Goal: Task Accomplishment & Management: Complete application form

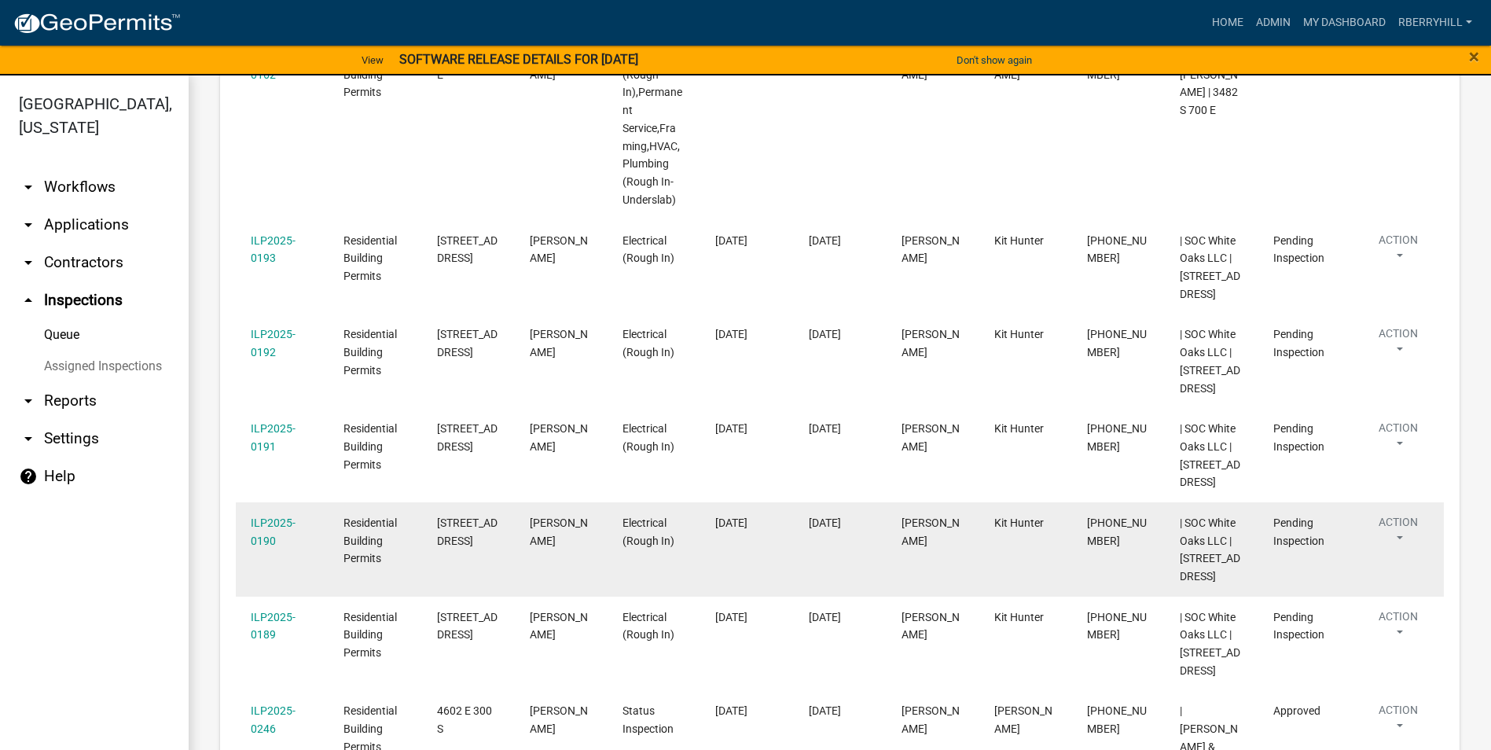
scroll to position [393, 0]
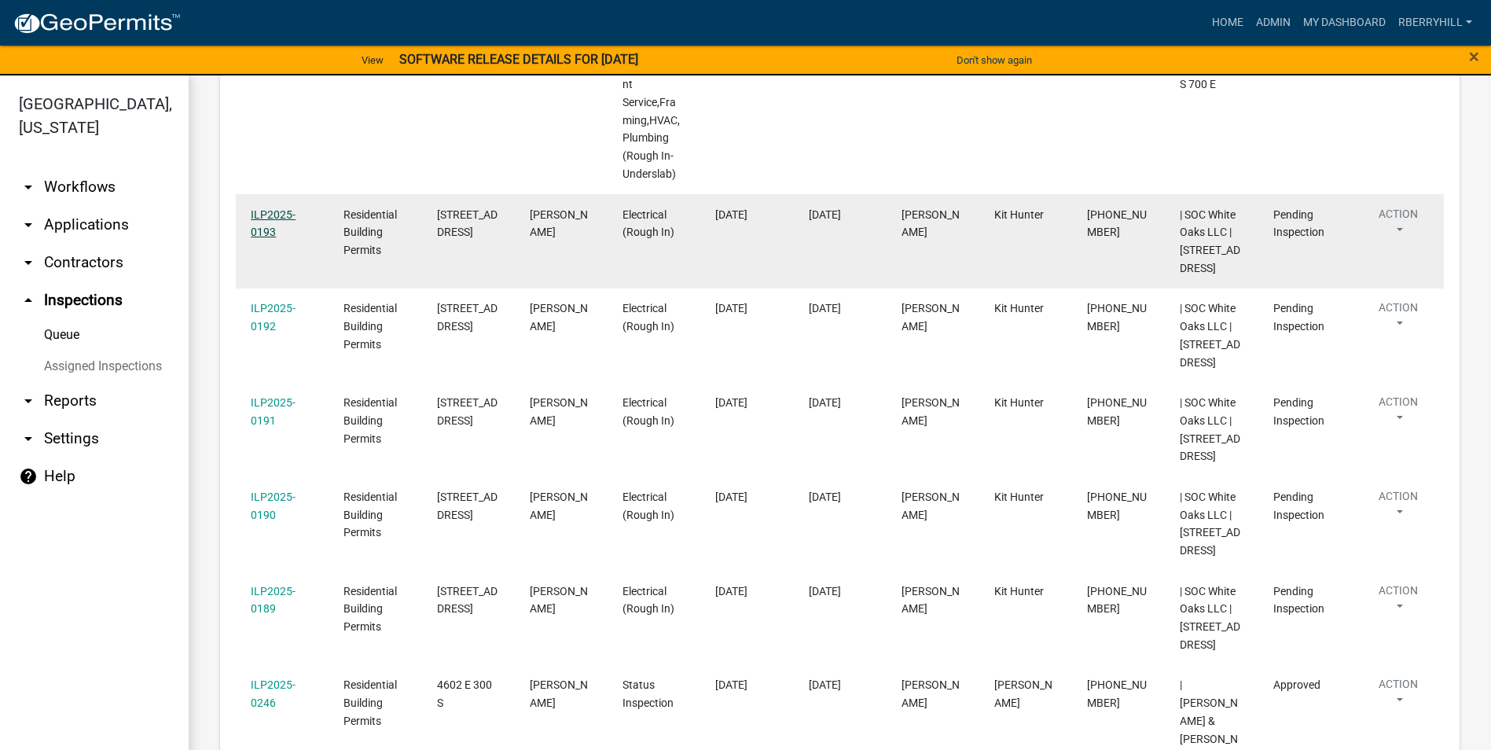
click at [276, 211] on link "ILP2025-0193" at bounding box center [273, 223] width 45 height 31
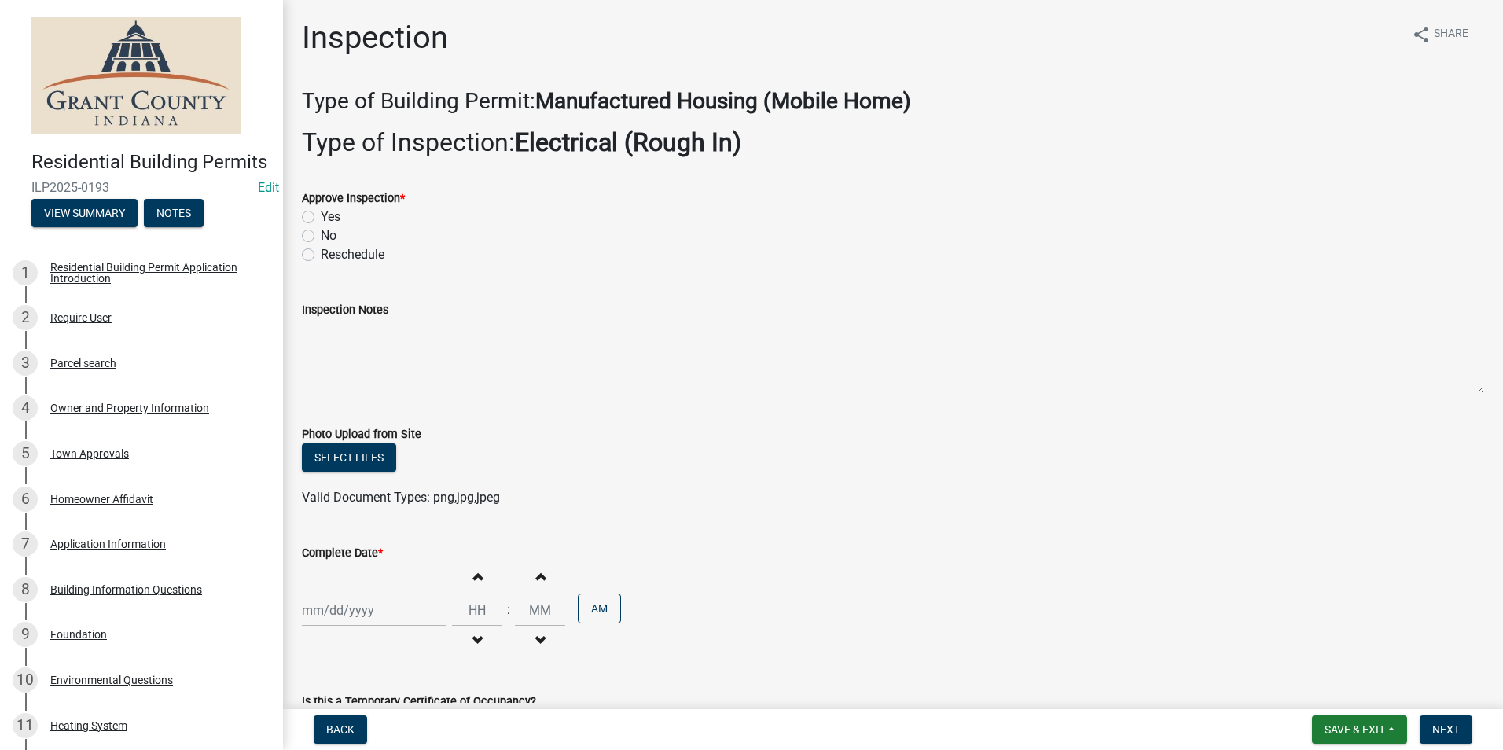
click at [321, 219] on label "Yes" at bounding box center [331, 217] width 20 height 19
click at [321, 218] on input "Yes" at bounding box center [326, 213] width 10 height 10
radio input "true"
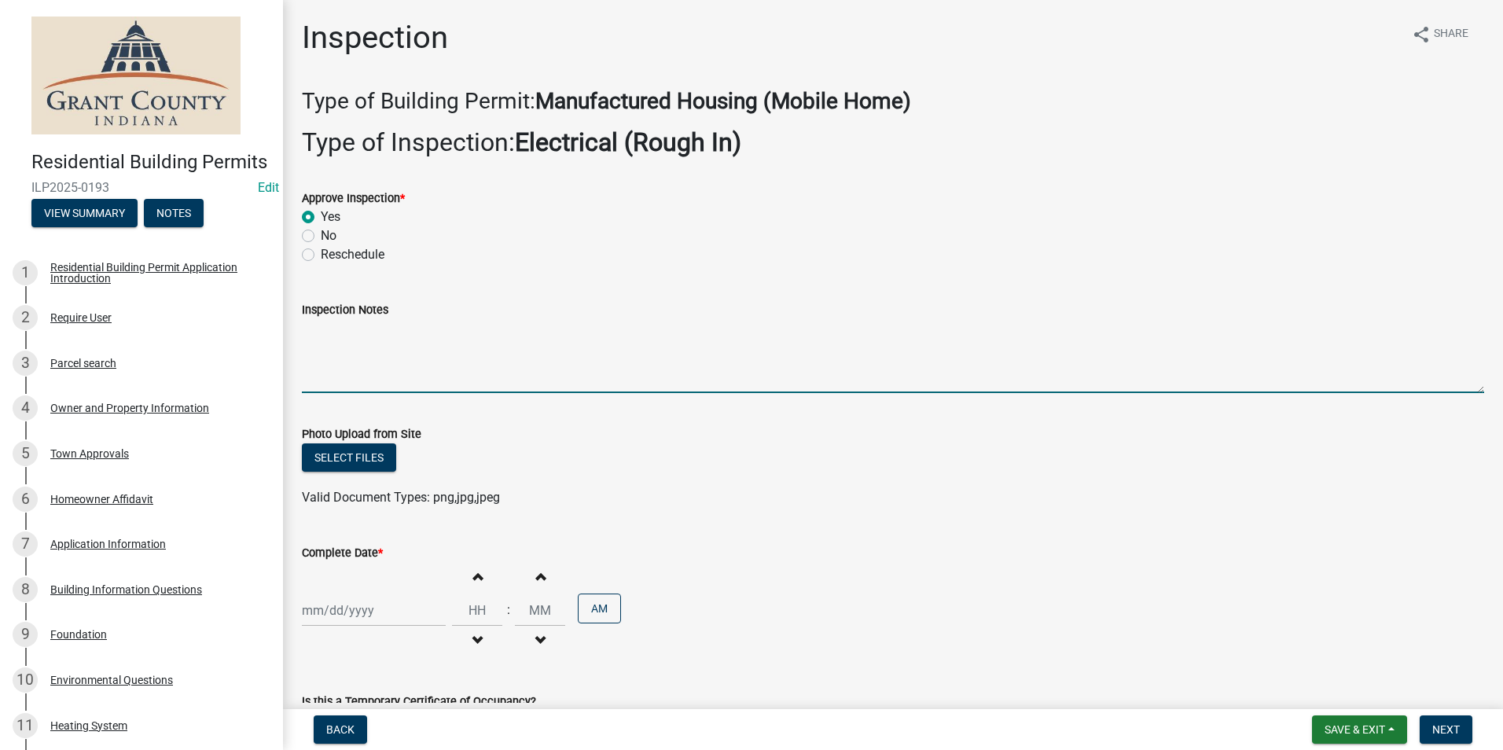
click at [310, 331] on textarea "Inspection Notes" at bounding box center [893, 356] width 1182 height 74
type textarea "Meter base disconnect combo. 2 ground rods with one continuous wire."
click at [352, 618] on div at bounding box center [374, 610] width 144 height 32
select select "9"
select select "2025"
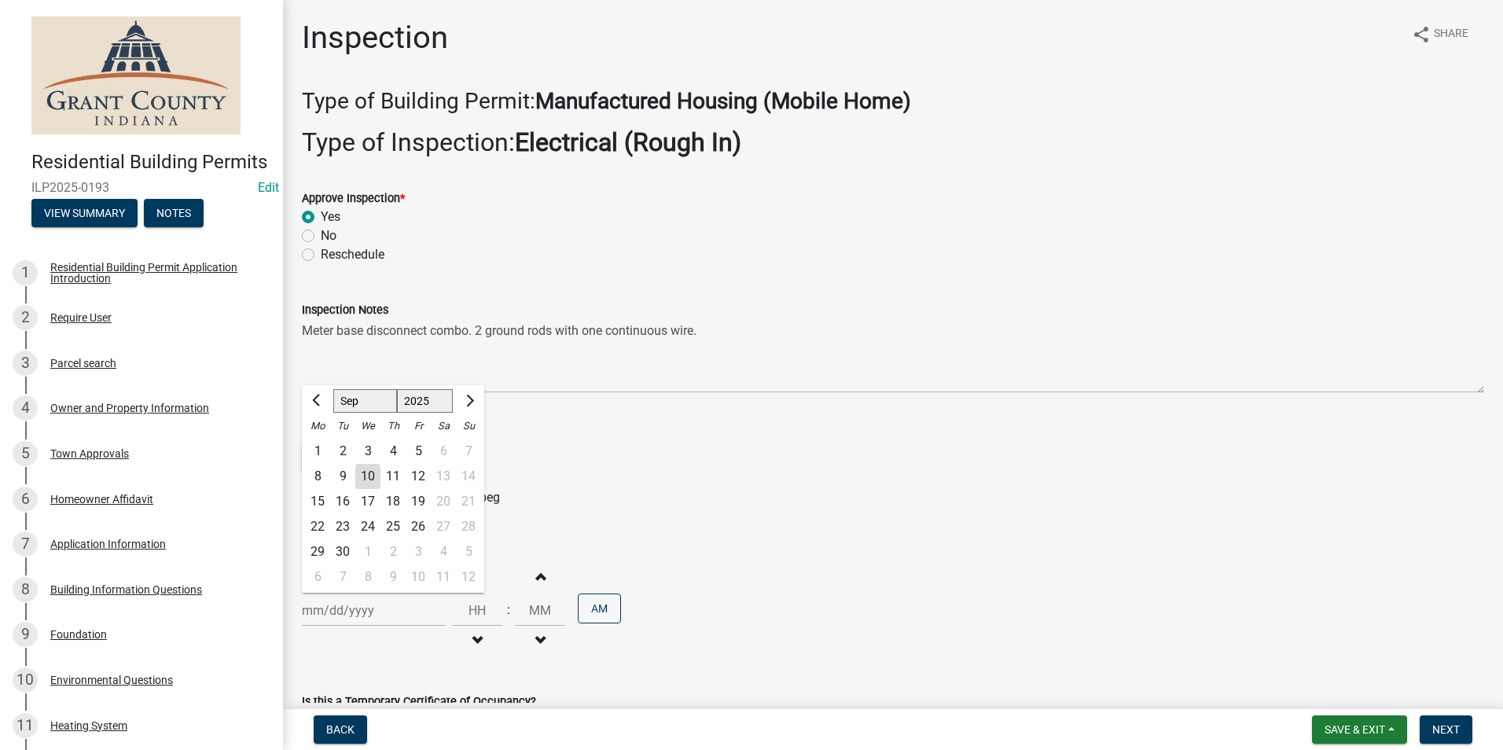
click at [317, 477] on div "8" at bounding box center [317, 476] width 25 height 25
type input "[DATE]"
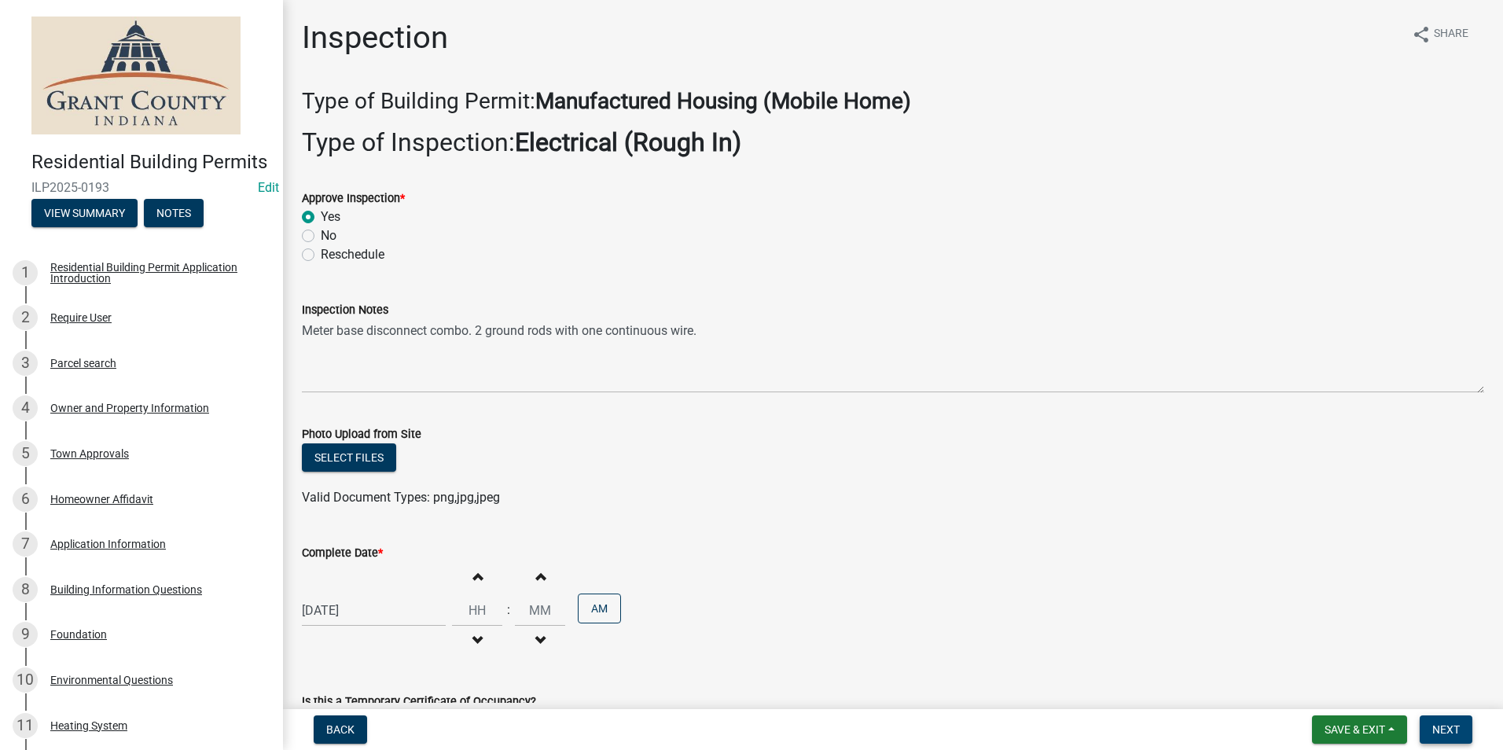
click at [1438, 731] on span "Next" at bounding box center [1446, 729] width 28 height 13
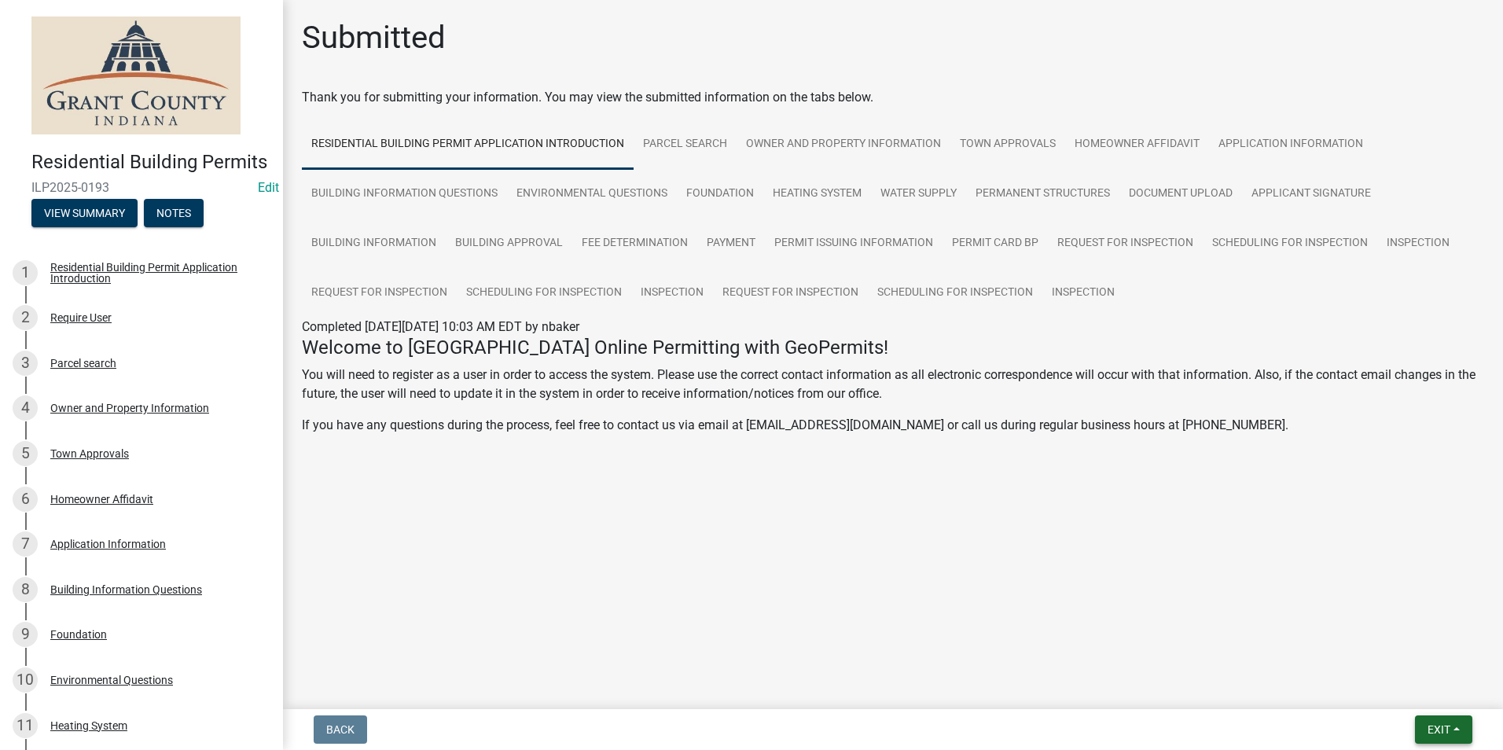
click at [1440, 729] on span "Exit" at bounding box center [1438, 729] width 23 height 13
click at [1430, 703] on button "Save & Exit" at bounding box center [1409, 689] width 126 height 38
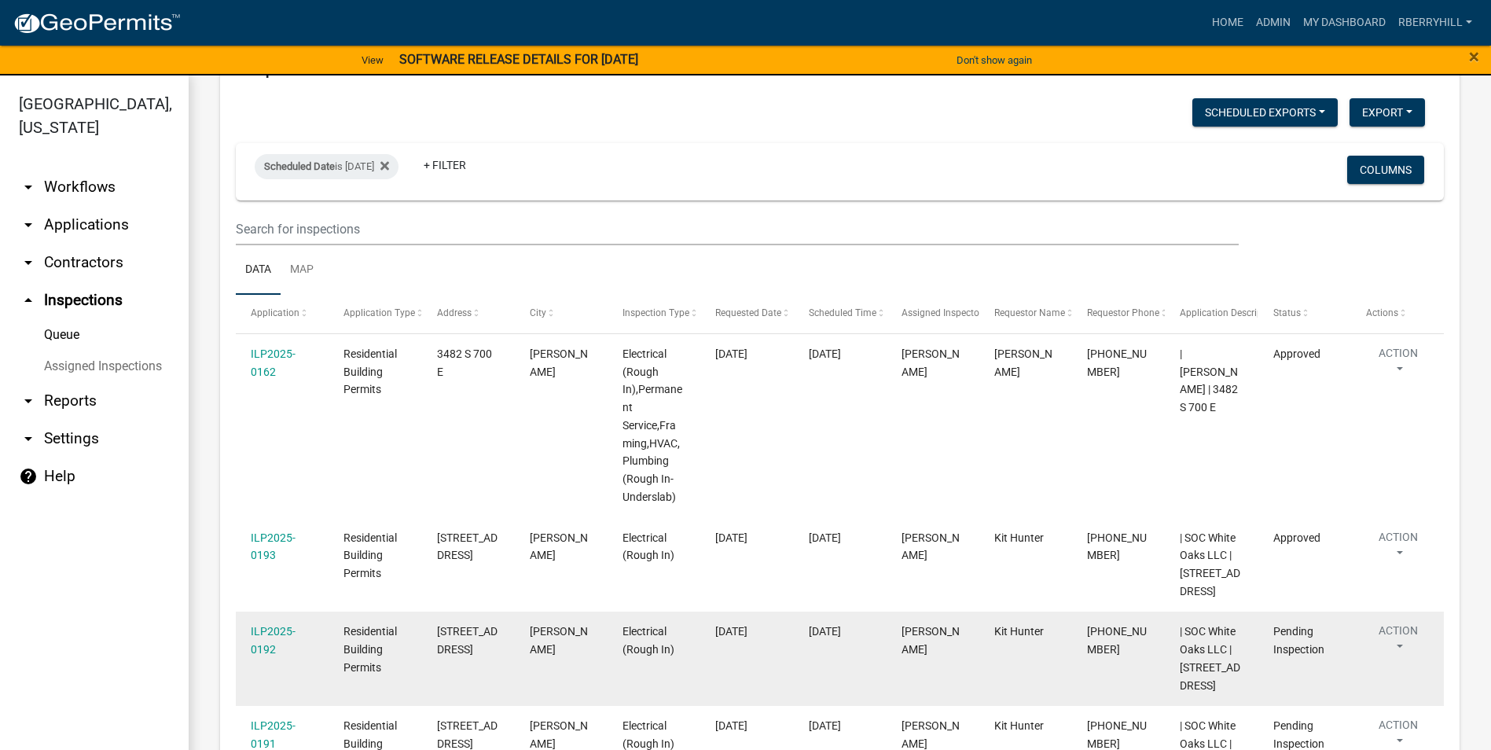
scroll to position [157, 0]
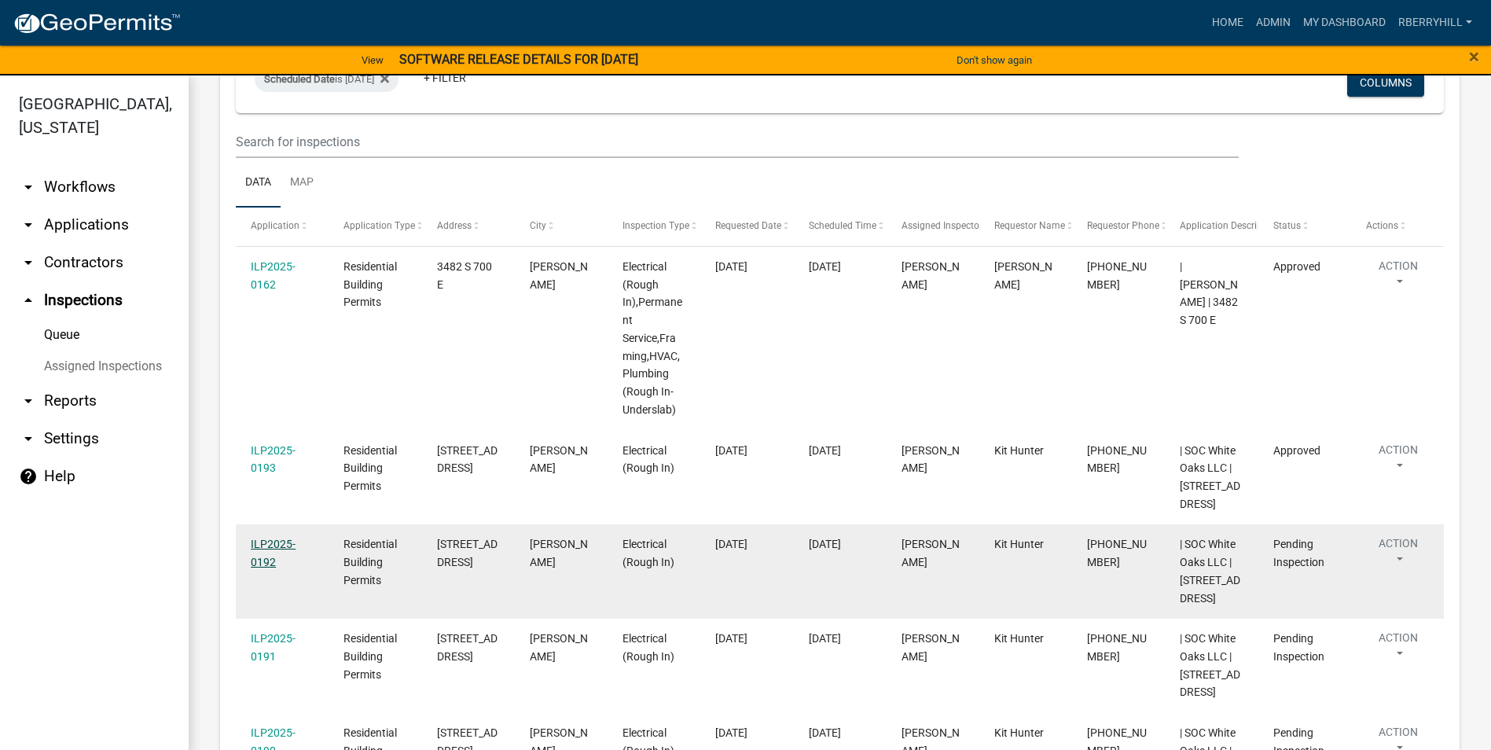
click at [270, 557] on link "ILP2025-0192" at bounding box center [273, 553] width 45 height 31
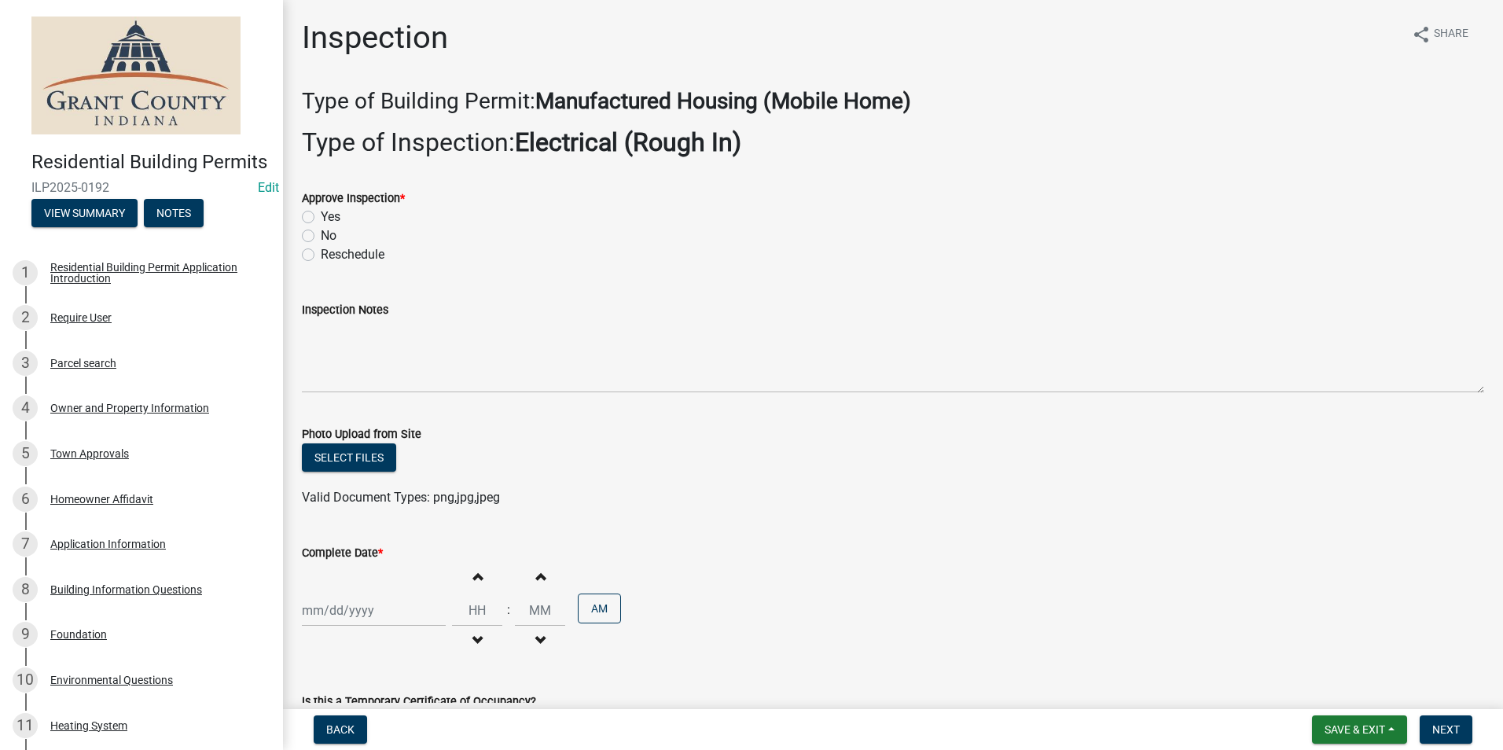
click at [321, 217] on label "Yes" at bounding box center [331, 217] width 20 height 19
click at [321, 217] on input "Yes" at bounding box center [326, 213] width 10 height 10
radio input "true"
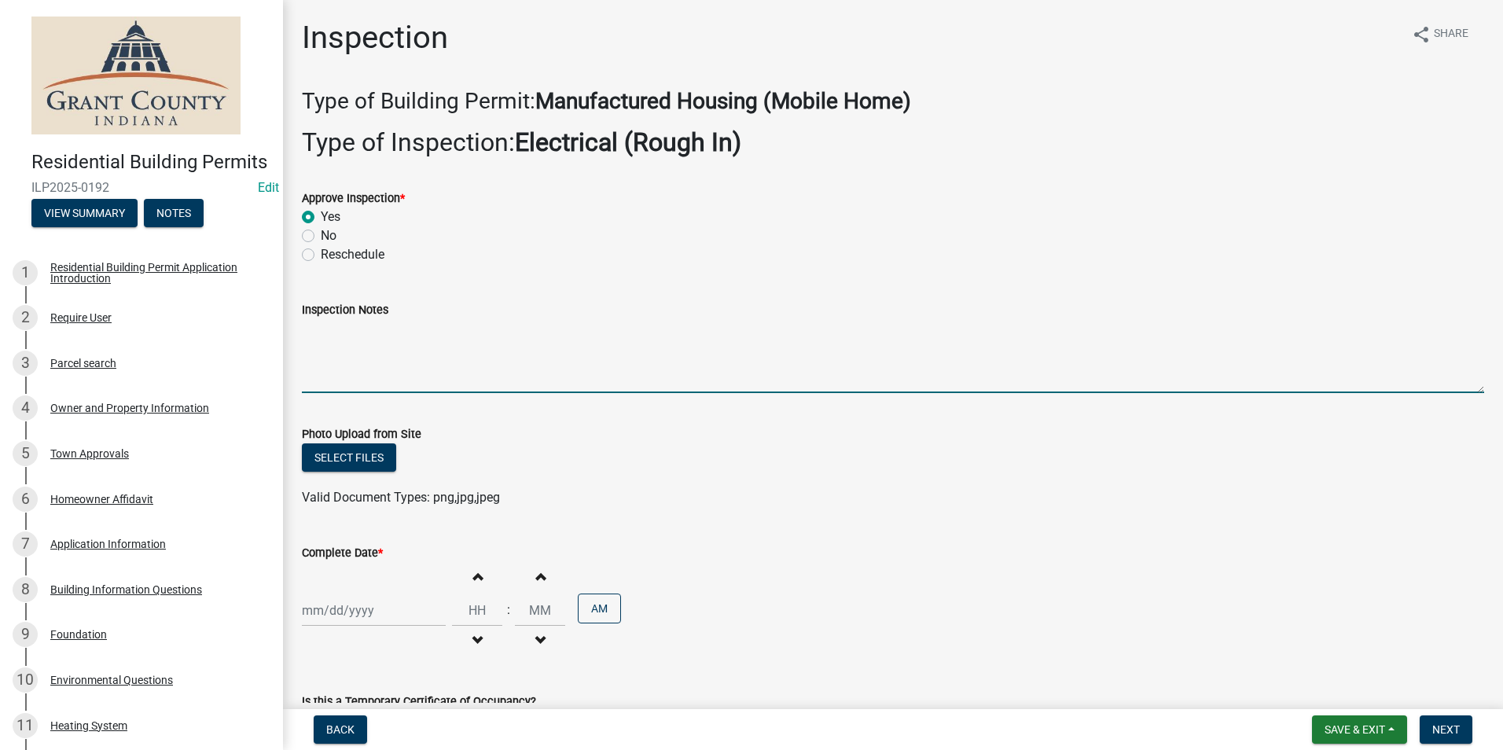
click at [313, 327] on textarea "Inspection Notes" at bounding box center [893, 356] width 1182 height 74
type textarea "Meter base disconnect combo. 2 ground rods with 1 continuous wire."
select select "9"
select select "2025"
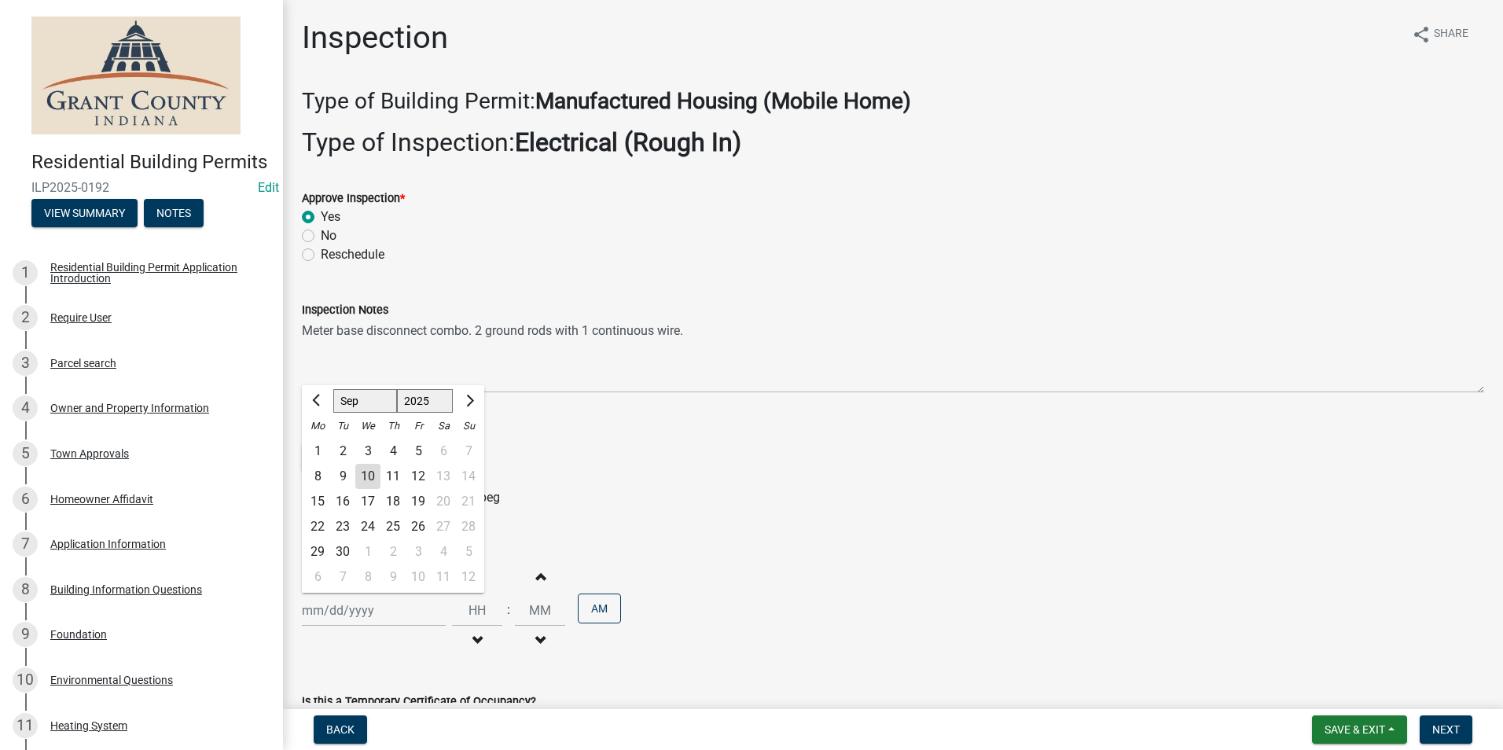
click at [350, 615] on div "[PERSON_NAME] Feb Mar Apr [PERSON_NAME][DATE] Oct Nov [DATE] 1526 1527 1528 152…" at bounding box center [374, 610] width 144 height 32
drag, startPoint x: 318, startPoint y: 476, endPoint x: 407, endPoint y: 504, distance: 93.7
click at [318, 476] on div "8" at bounding box center [317, 476] width 25 height 25
type input "[DATE]"
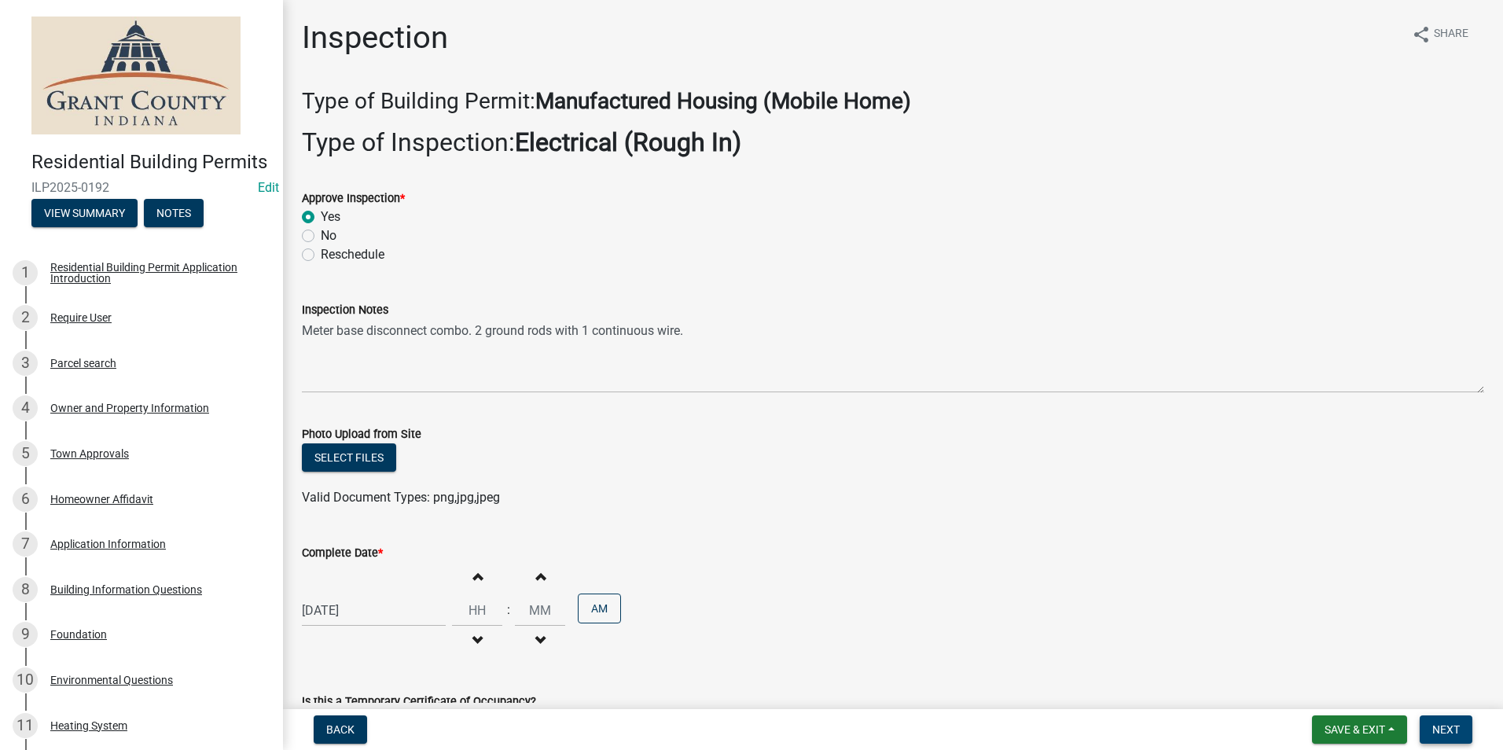
click at [1450, 731] on span "Next" at bounding box center [1446, 729] width 28 height 13
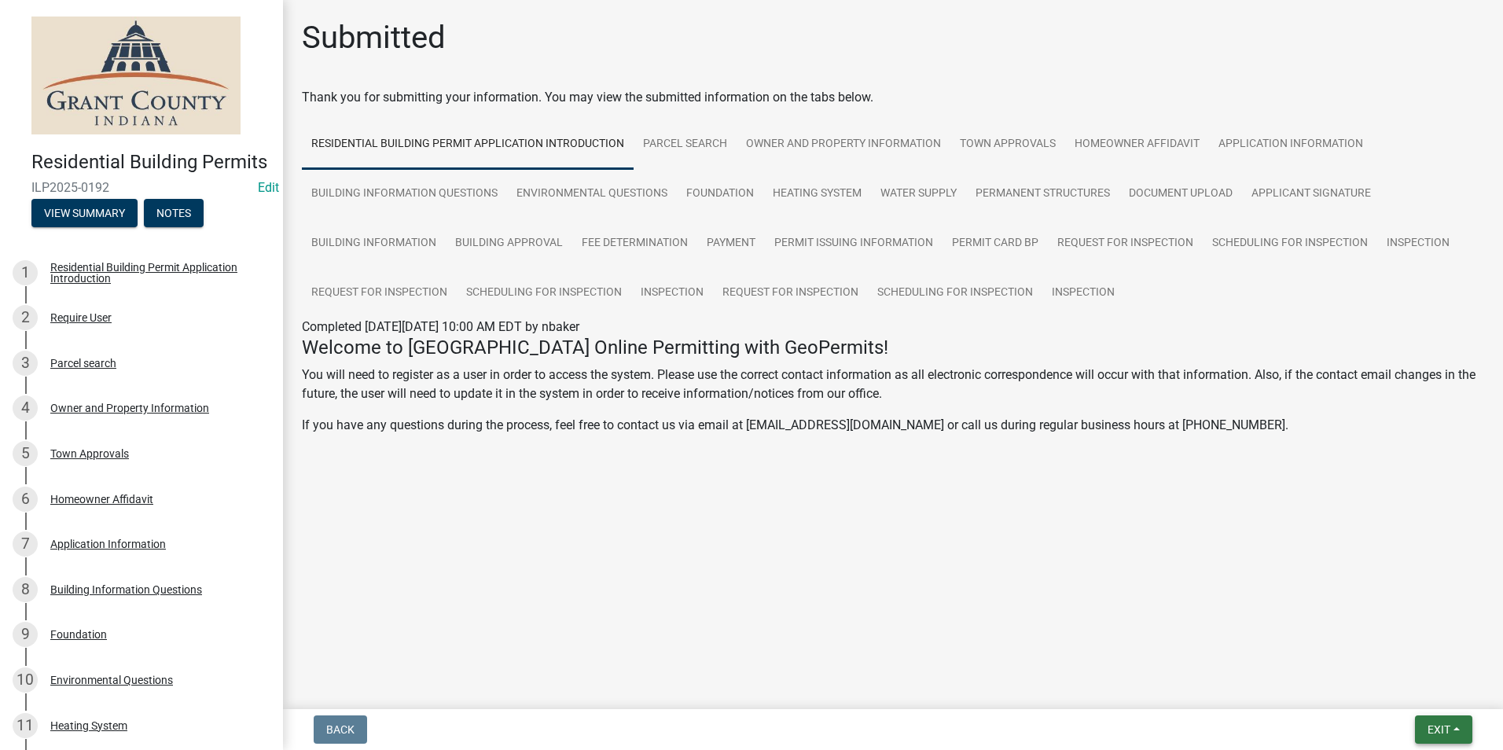
click at [1448, 725] on span "Exit" at bounding box center [1438, 729] width 23 height 13
click at [1439, 703] on button "Save & Exit" at bounding box center [1409, 689] width 126 height 38
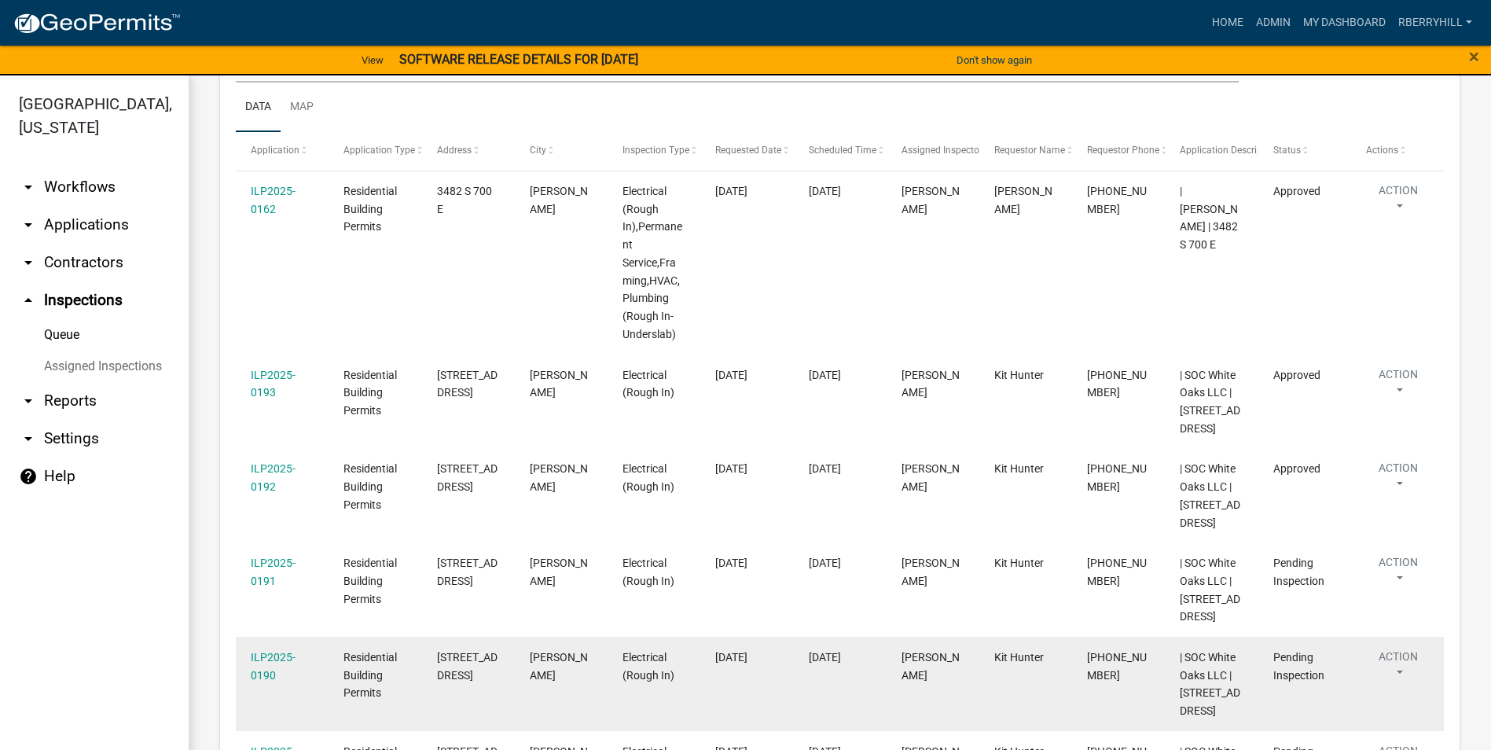
scroll to position [314, 0]
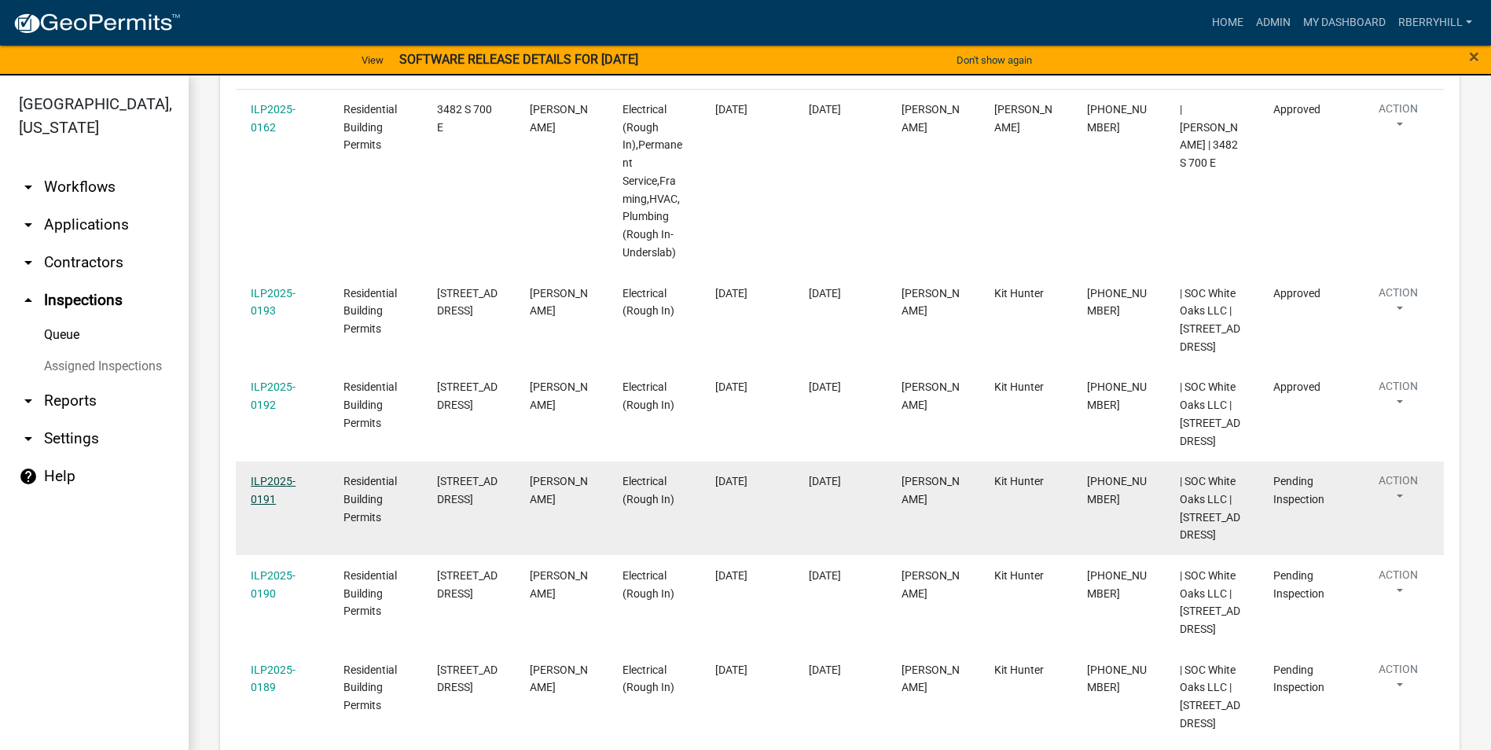
click at [271, 505] on link "ILP2025-0191" at bounding box center [273, 490] width 45 height 31
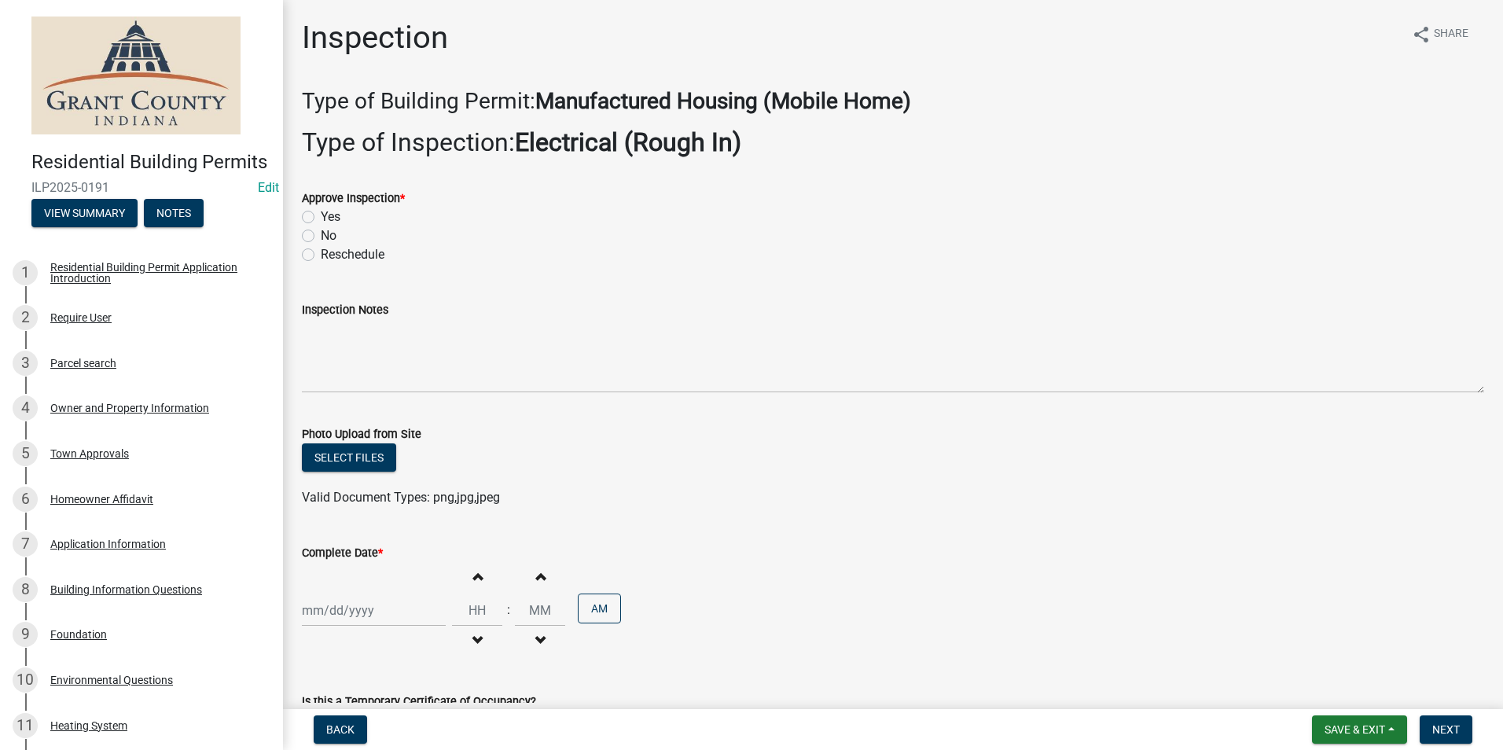
click at [321, 215] on label "Yes" at bounding box center [331, 217] width 20 height 19
click at [321, 215] on input "Yes" at bounding box center [326, 213] width 10 height 10
radio input "true"
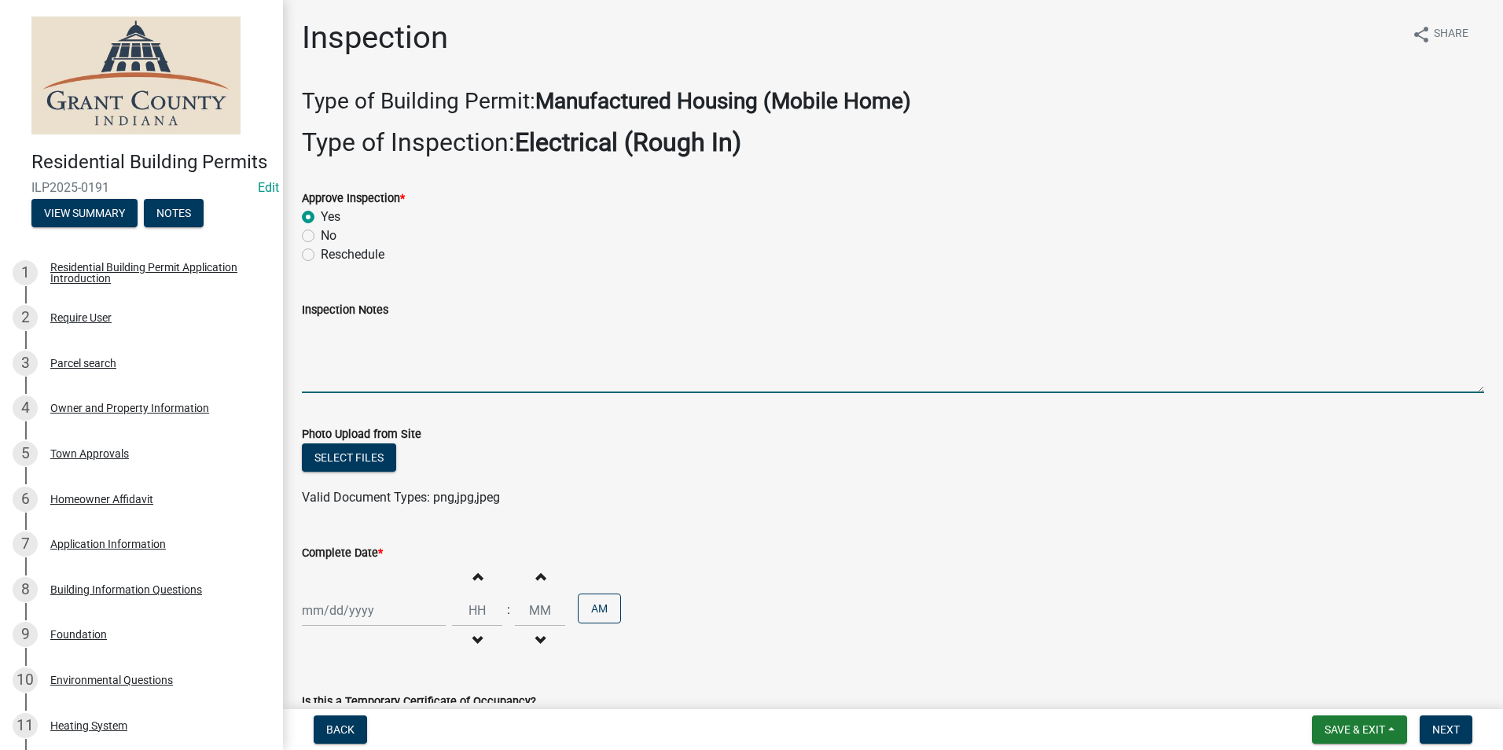
drag, startPoint x: 312, startPoint y: 331, endPoint x: 309, endPoint y: 322, distance: 9.2
click at [310, 328] on textarea "Inspection Notes" at bounding box center [893, 356] width 1182 height 74
type textarea "m"
type textarea "Meter base disconnect combo. 2 ground rods with1 continuous wire."
click at [344, 608] on div at bounding box center [374, 610] width 144 height 32
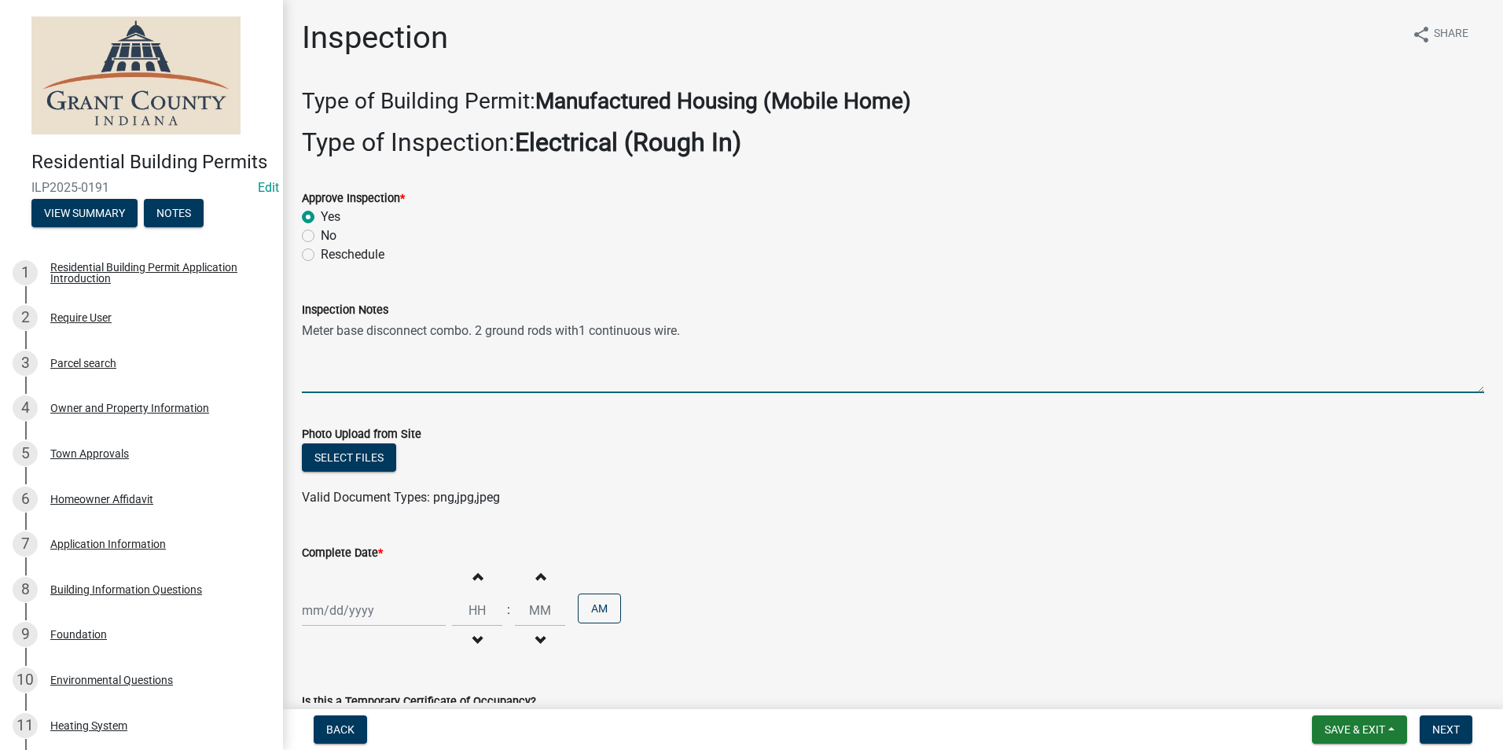
select select "9"
select select "2025"
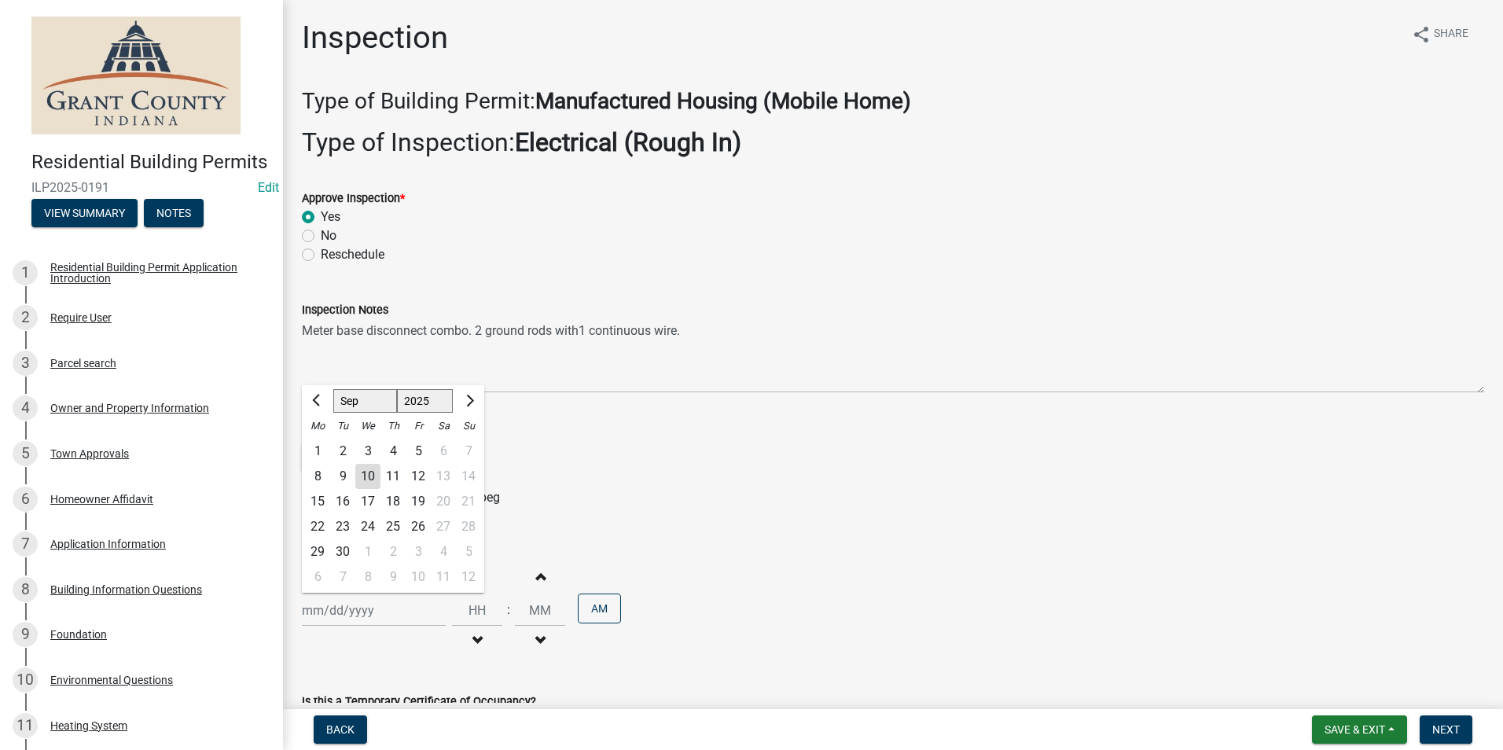
click at [314, 474] on div "8" at bounding box center [317, 476] width 25 height 25
type input "[DATE]"
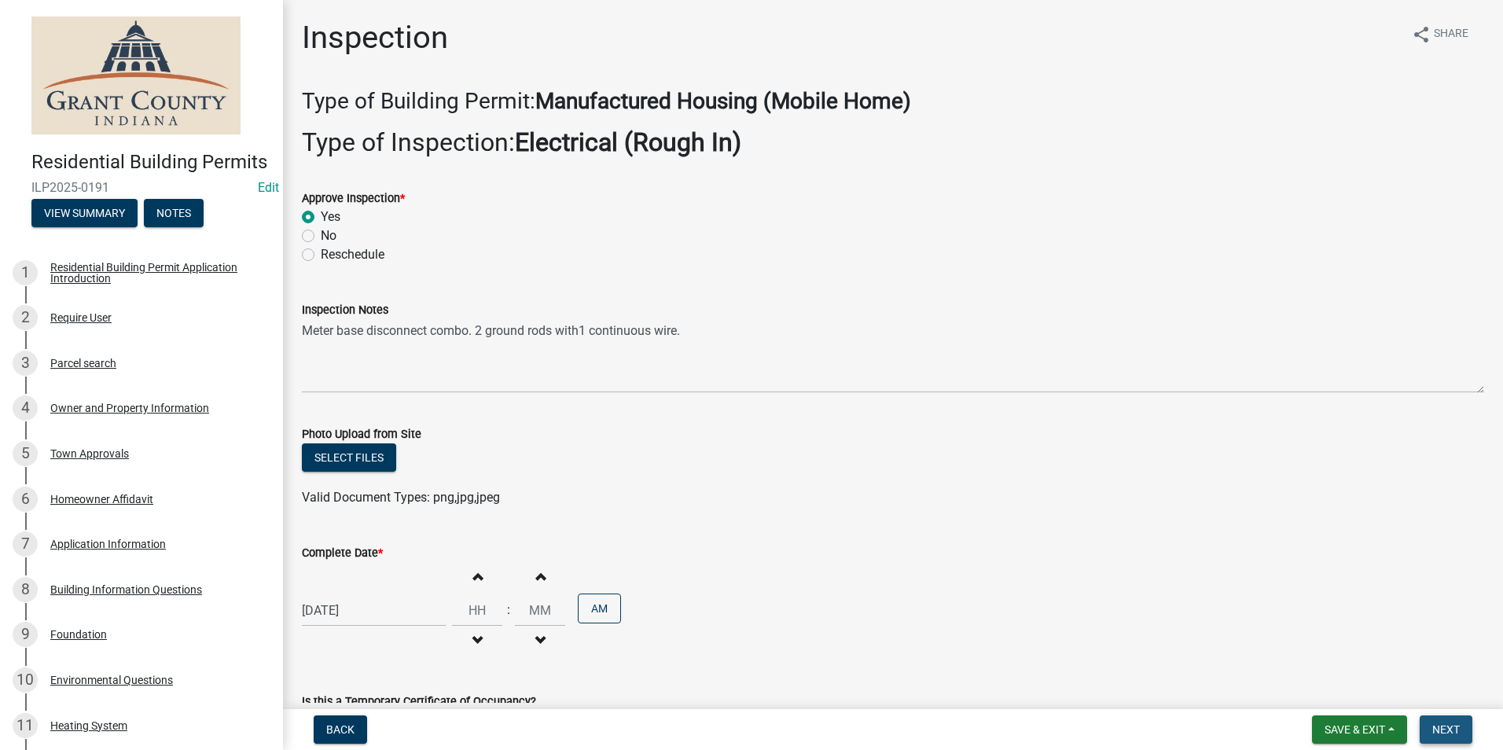
click at [1454, 728] on span "Next" at bounding box center [1446, 729] width 28 height 13
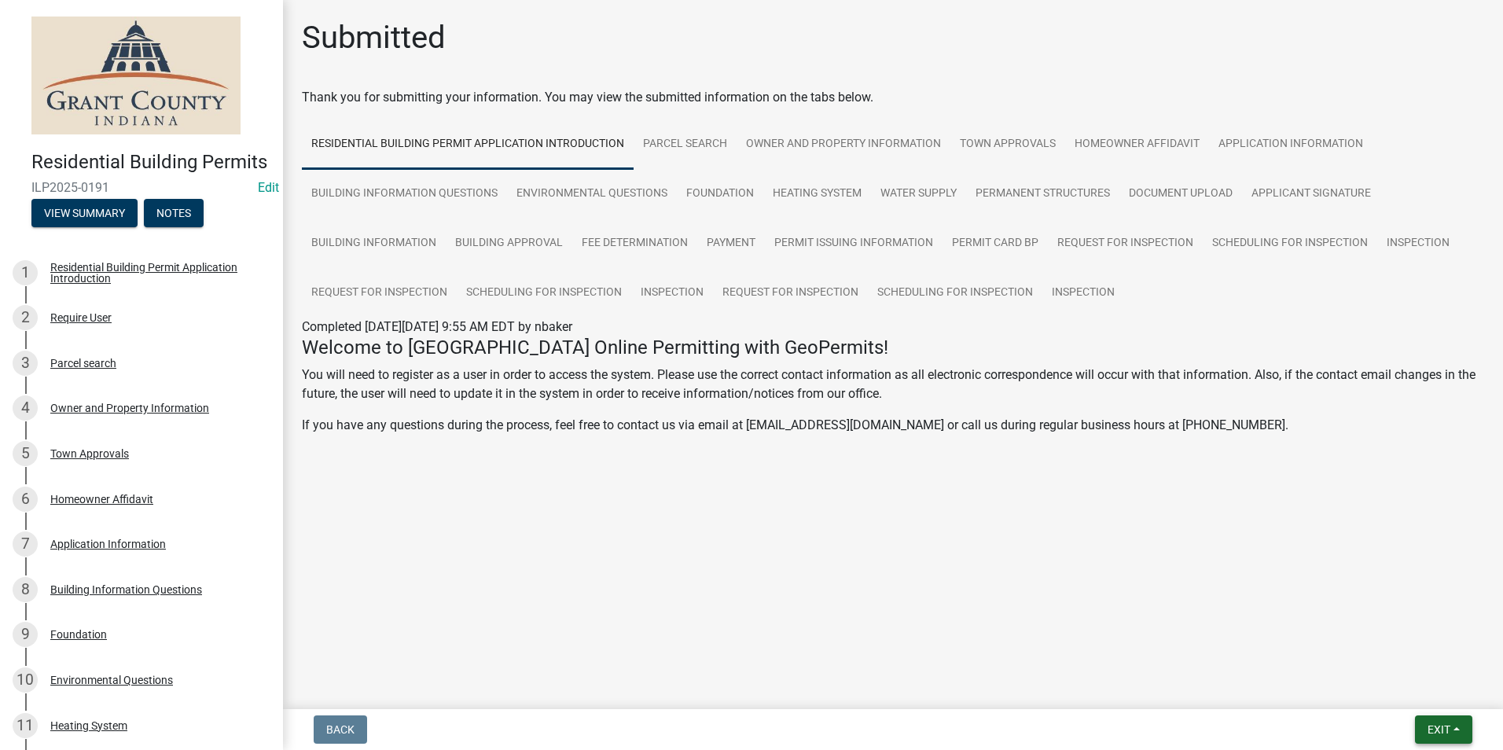
click at [1431, 731] on span "Exit" at bounding box center [1438, 729] width 23 height 13
click at [1433, 692] on button "Save & Exit" at bounding box center [1409, 689] width 126 height 38
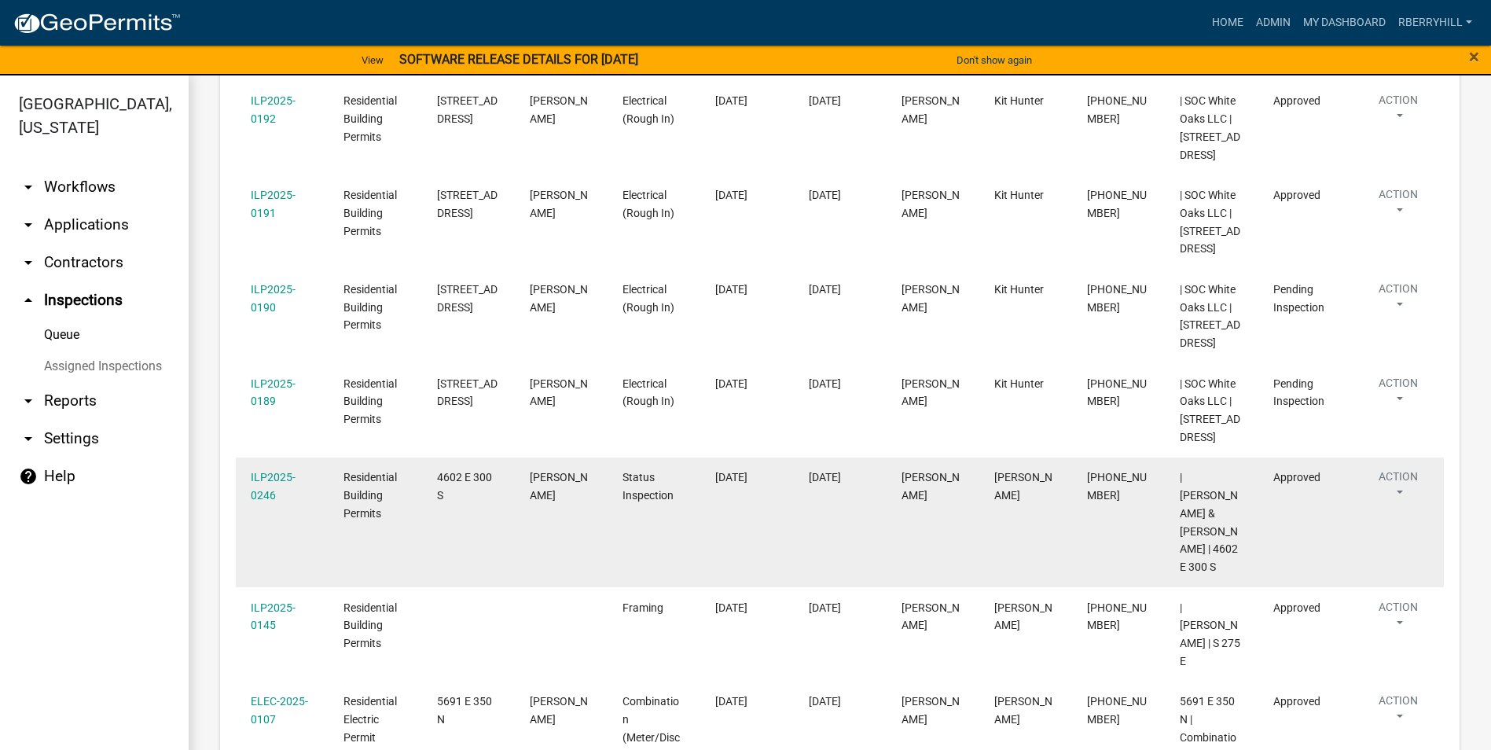
scroll to position [629, 0]
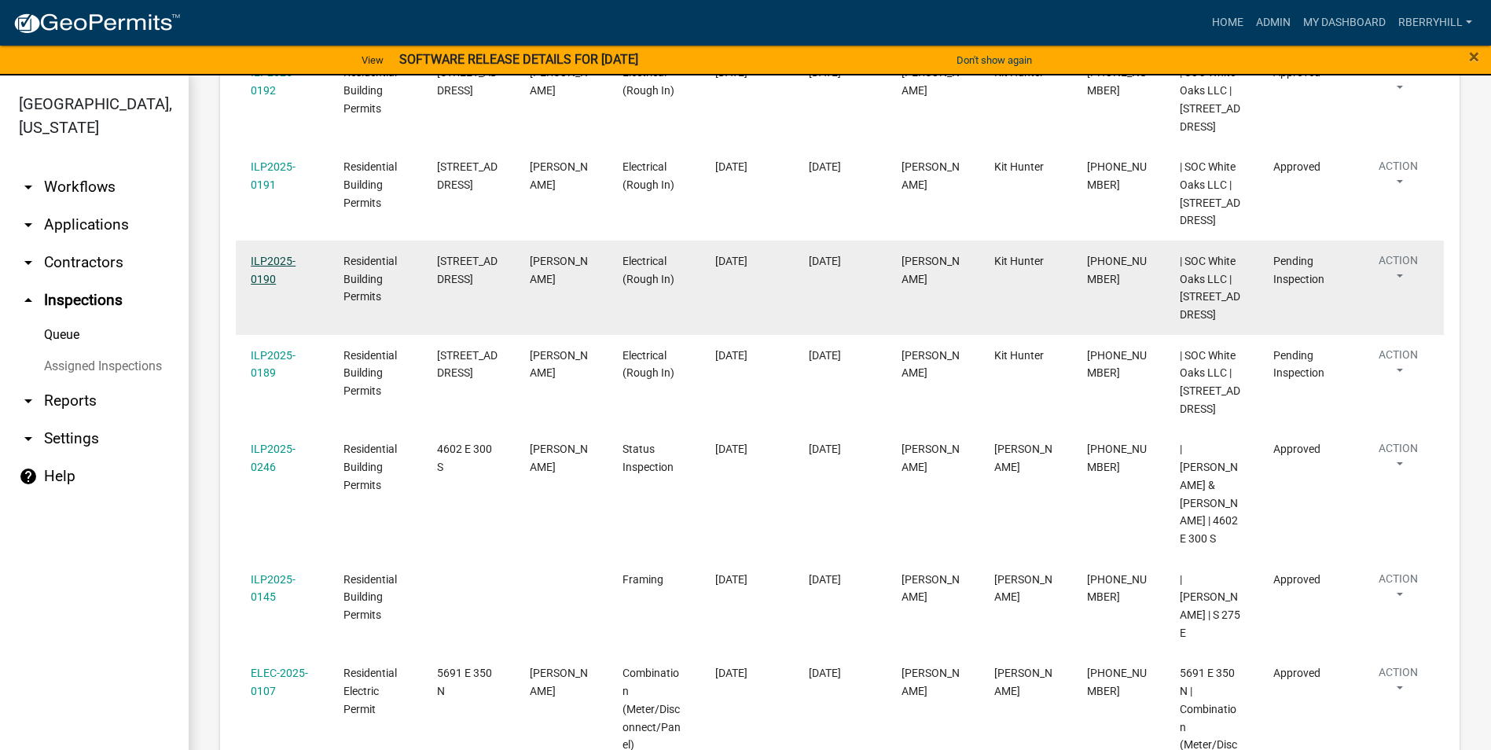
click at [277, 285] on link "ILP2025-0190" at bounding box center [273, 270] width 45 height 31
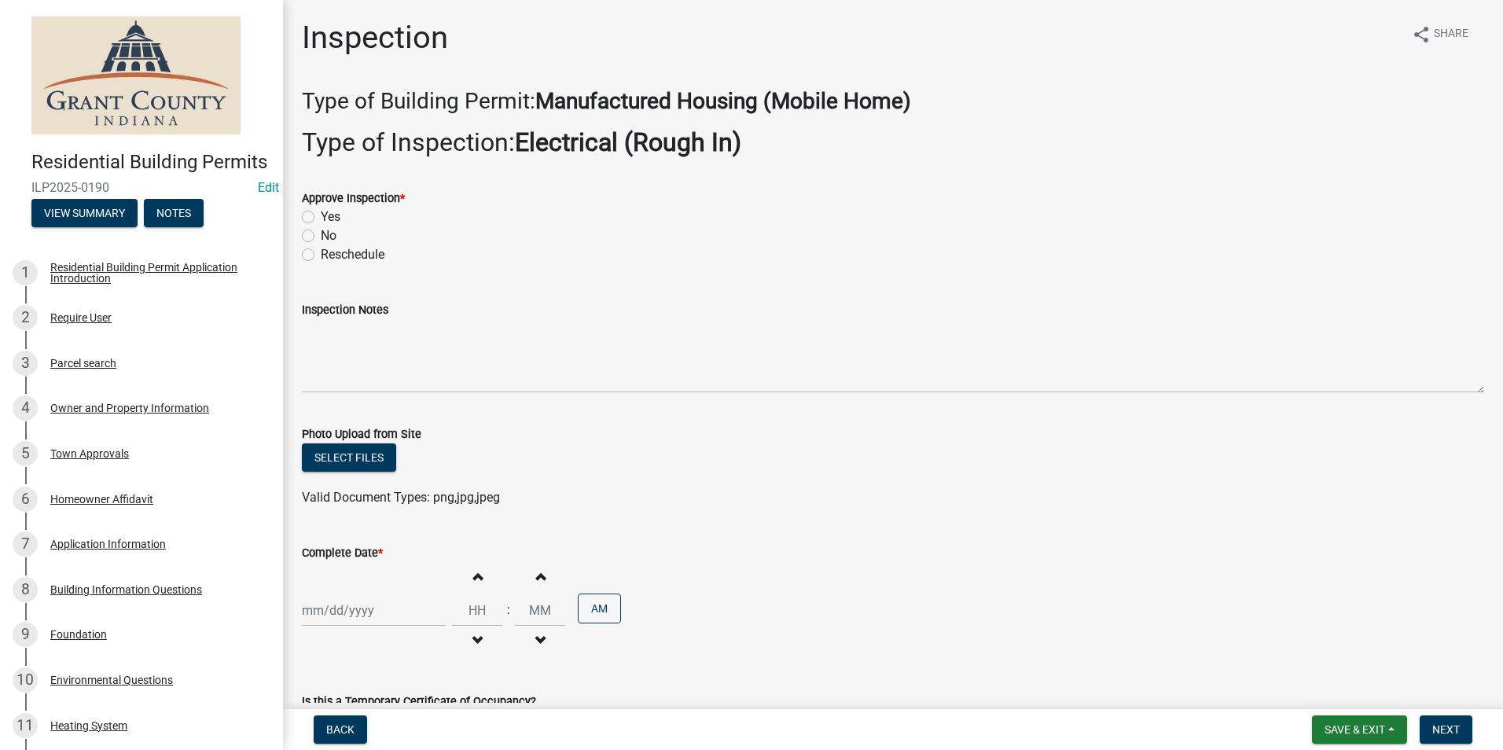
click at [321, 218] on label "Yes" at bounding box center [331, 217] width 20 height 19
click at [321, 218] on input "Yes" at bounding box center [326, 213] width 10 height 10
radio input "true"
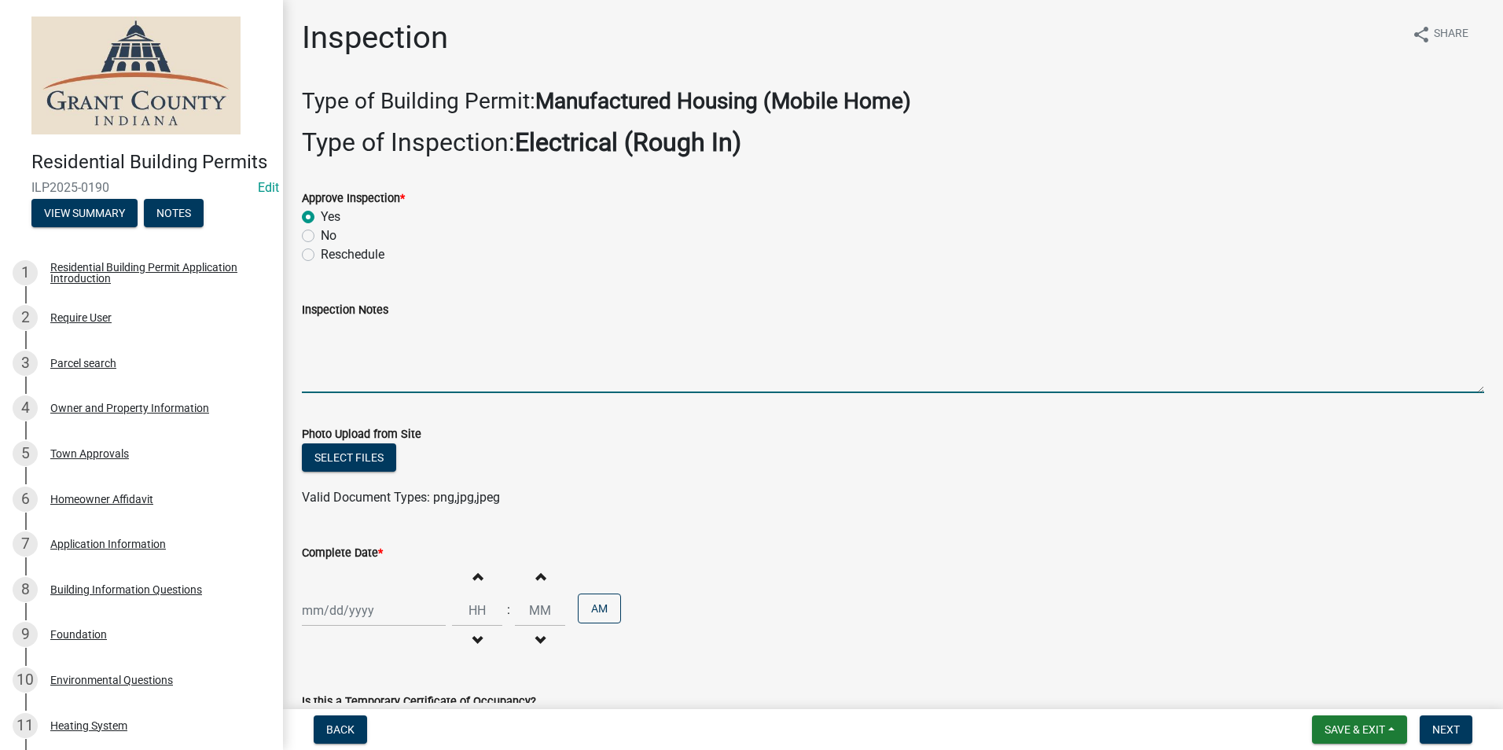
click at [313, 340] on textarea "Inspection Notes" at bounding box center [893, 356] width 1182 height 74
type textarea "Meter base disconnect combo. 2 ground rods with 1 continuous wire."
select select "9"
select select "2025"
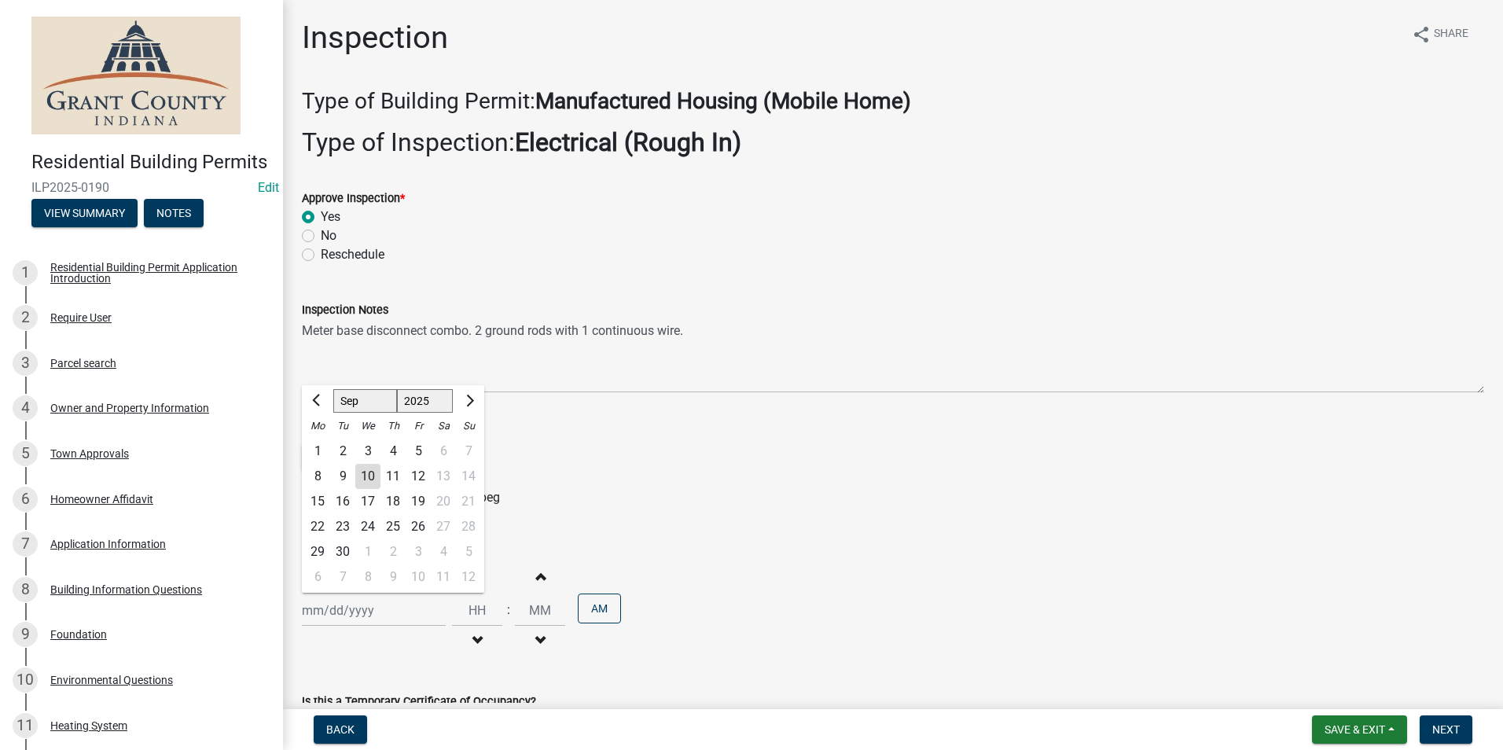
drag, startPoint x: 351, startPoint y: 615, endPoint x: 357, endPoint y: 602, distance: 14.1
click at [351, 615] on div "[PERSON_NAME] Feb Mar Apr [PERSON_NAME][DATE] Oct Nov [DATE] 1526 1527 1528 152…" at bounding box center [374, 610] width 144 height 32
click at [315, 472] on div "8" at bounding box center [317, 476] width 25 height 25
type input "[DATE]"
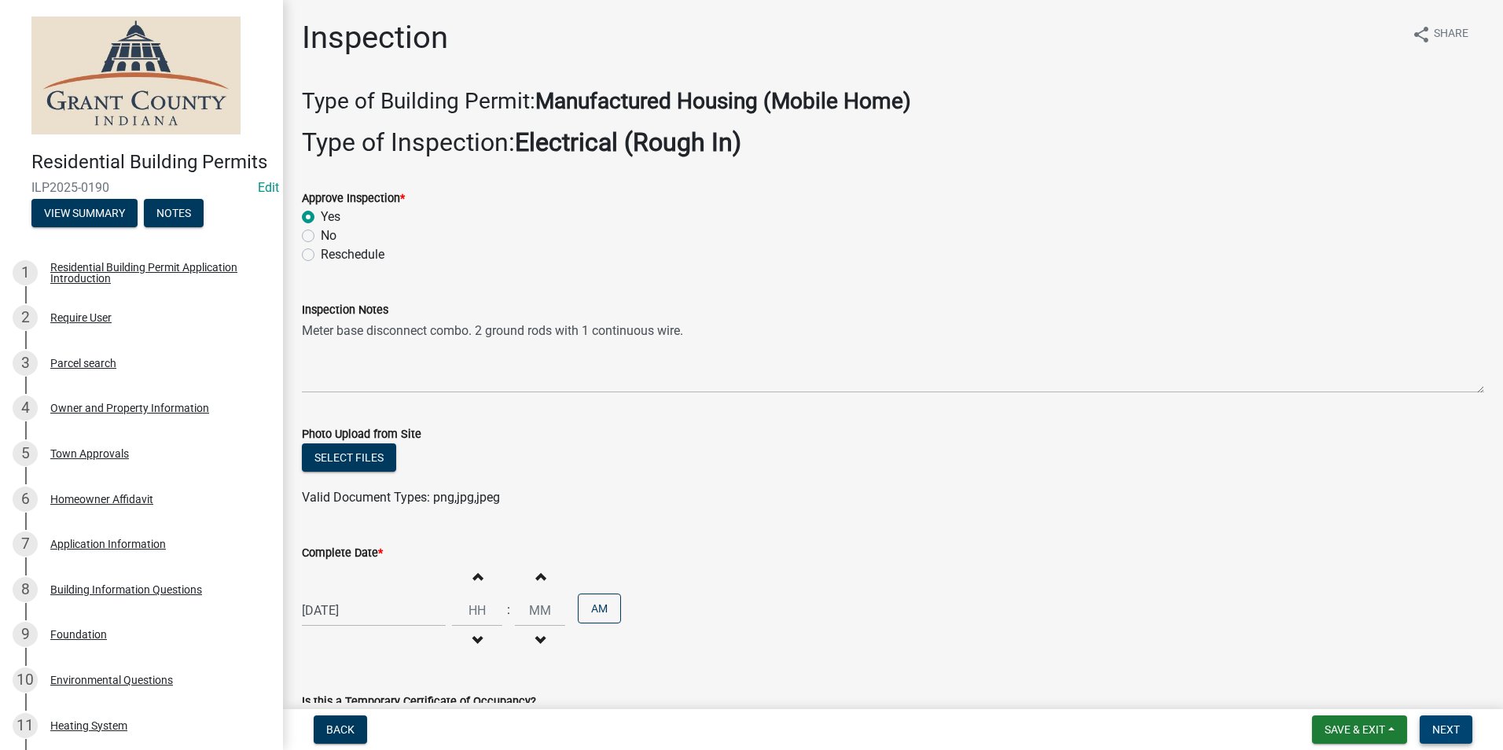
click at [1451, 736] on button "Next" at bounding box center [1445, 729] width 53 height 28
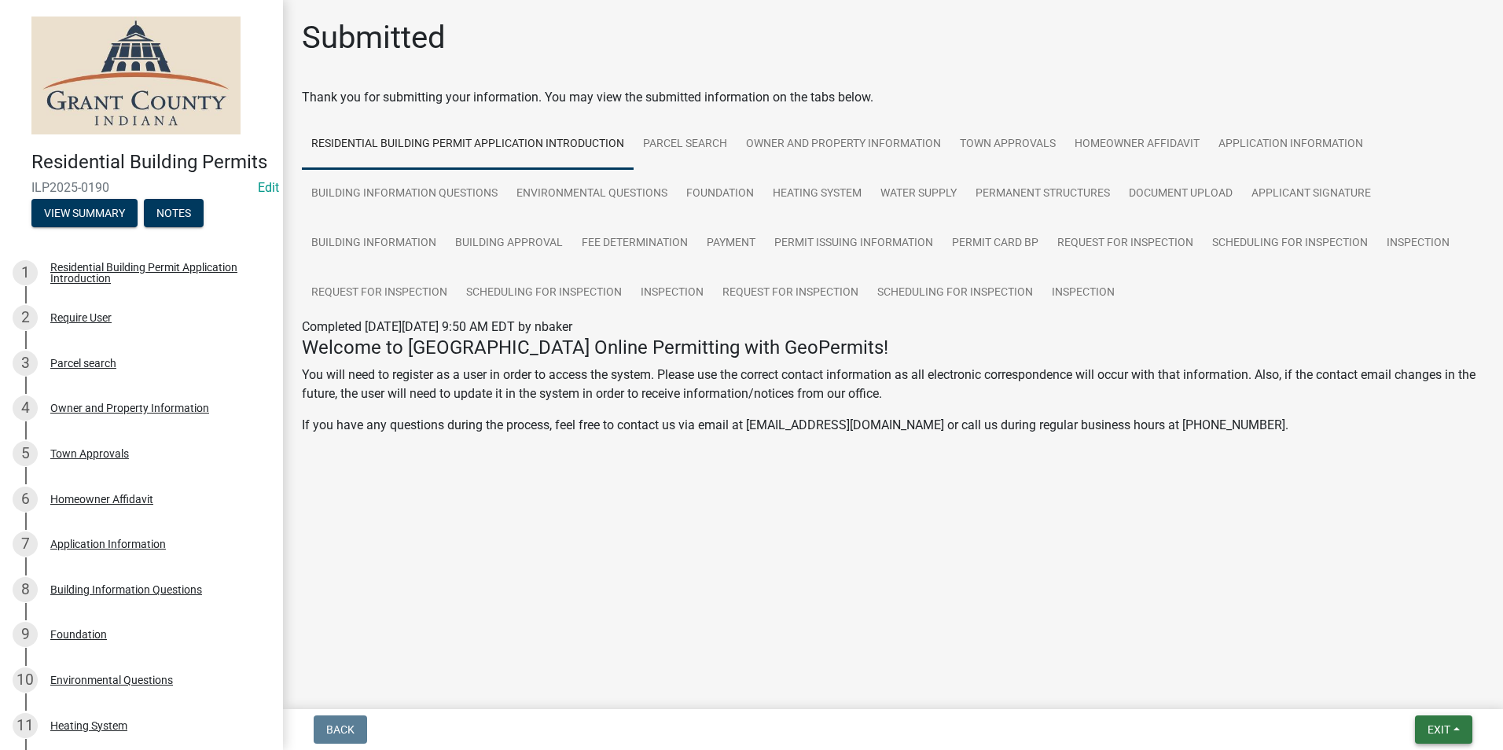
click at [1435, 725] on span "Exit" at bounding box center [1438, 729] width 23 height 13
click at [1398, 694] on button "Save & Exit" at bounding box center [1409, 689] width 126 height 38
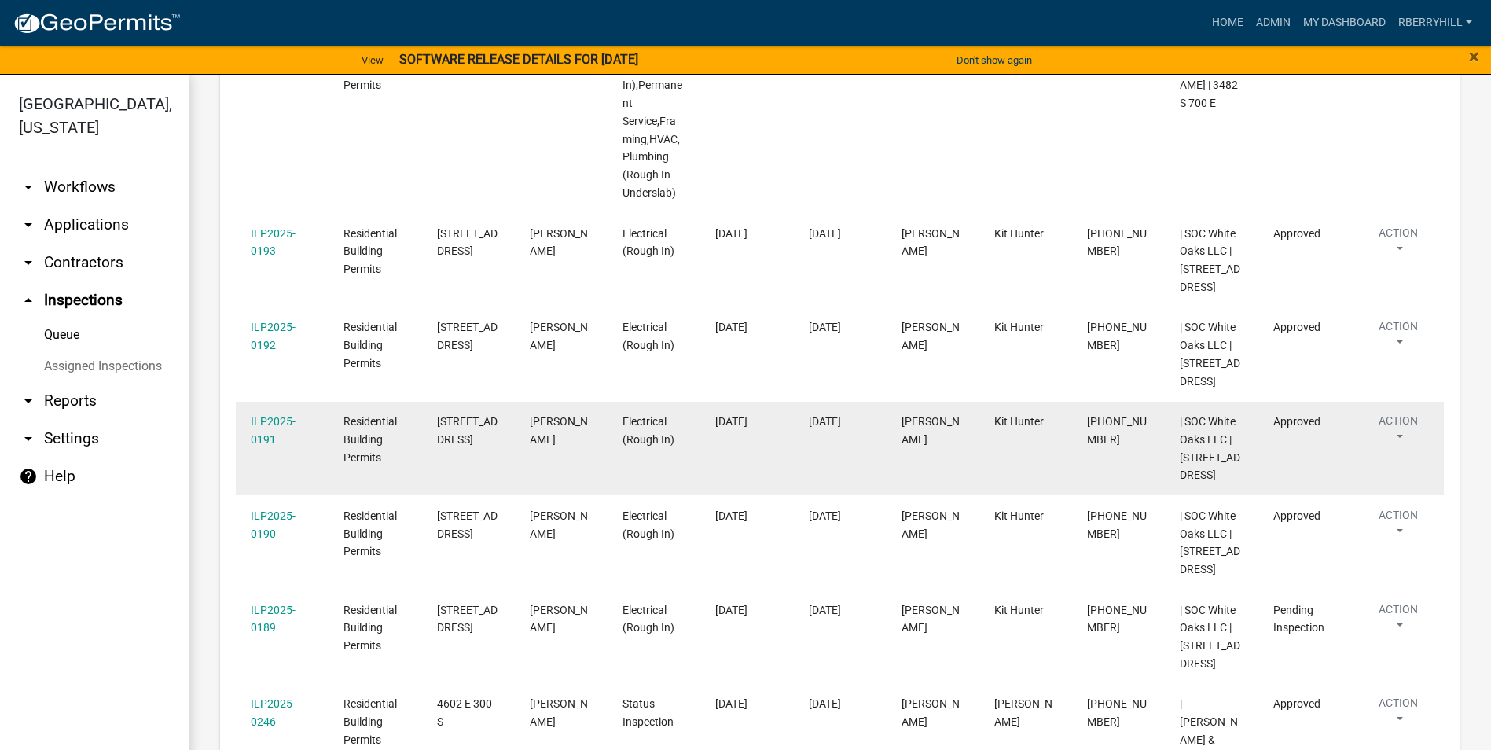
scroll to position [629, 0]
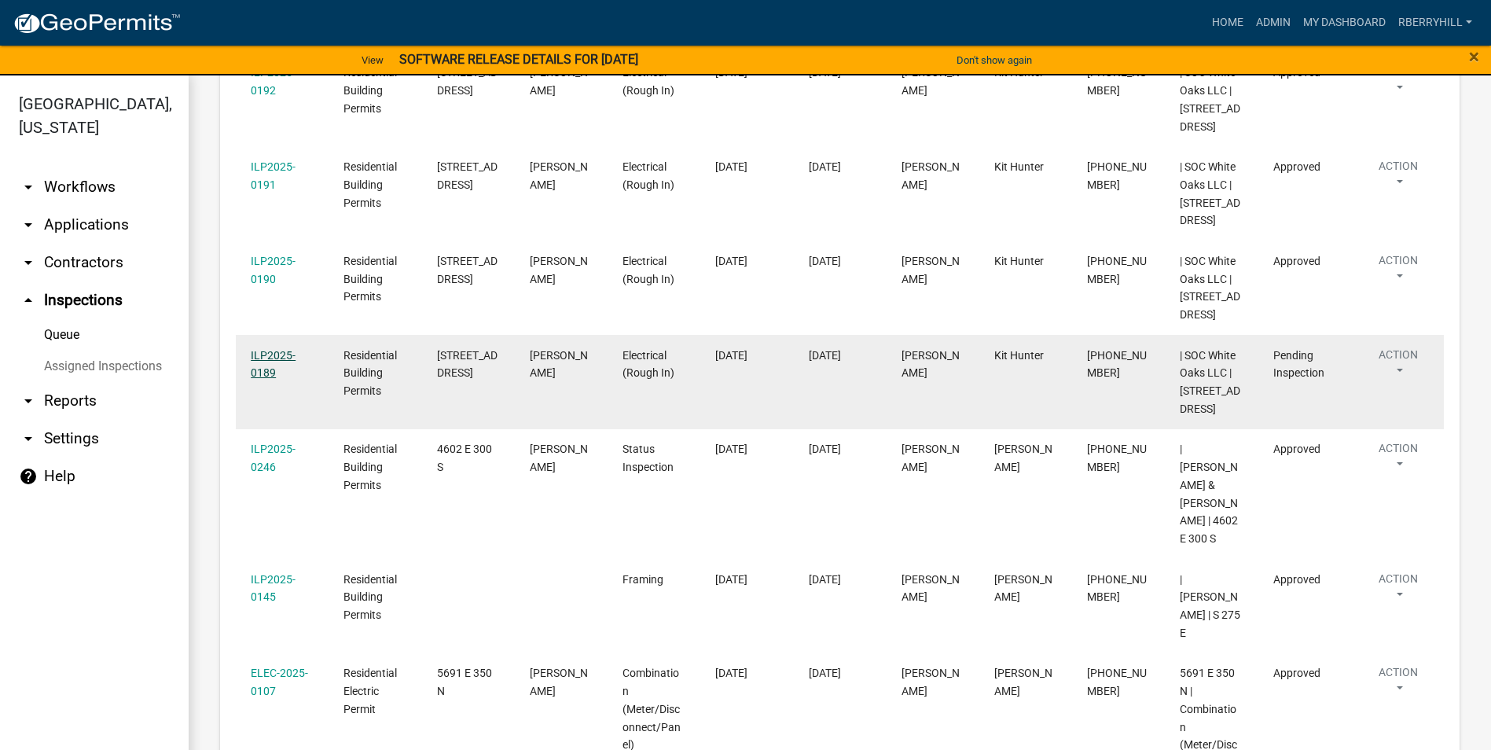
click at [277, 380] on link "ILP2025-0189" at bounding box center [273, 364] width 45 height 31
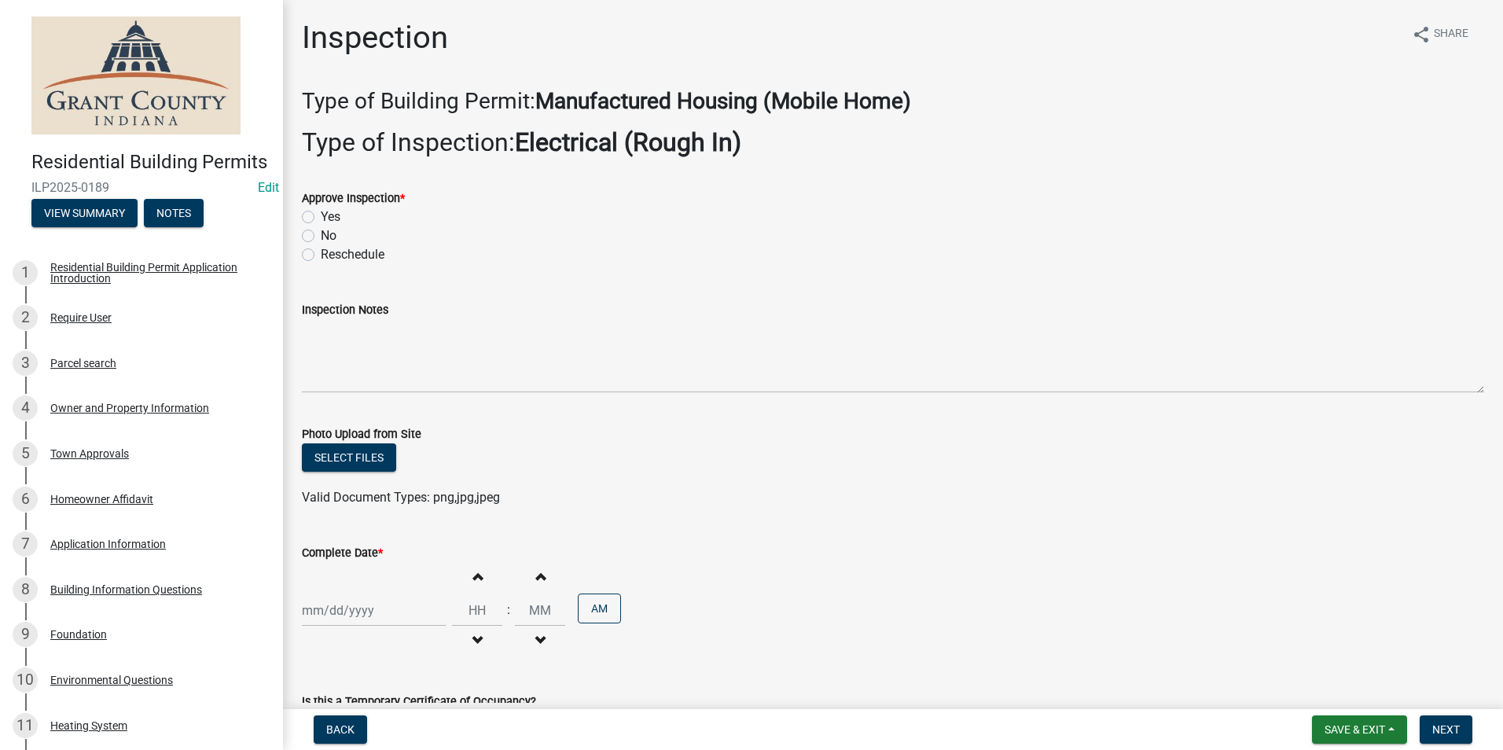
click at [321, 218] on label "Yes" at bounding box center [331, 217] width 20 height 19
click at [321, 218] on input "Yes" at bounding box center [326, 213] width 10 height 10
radio input "true"
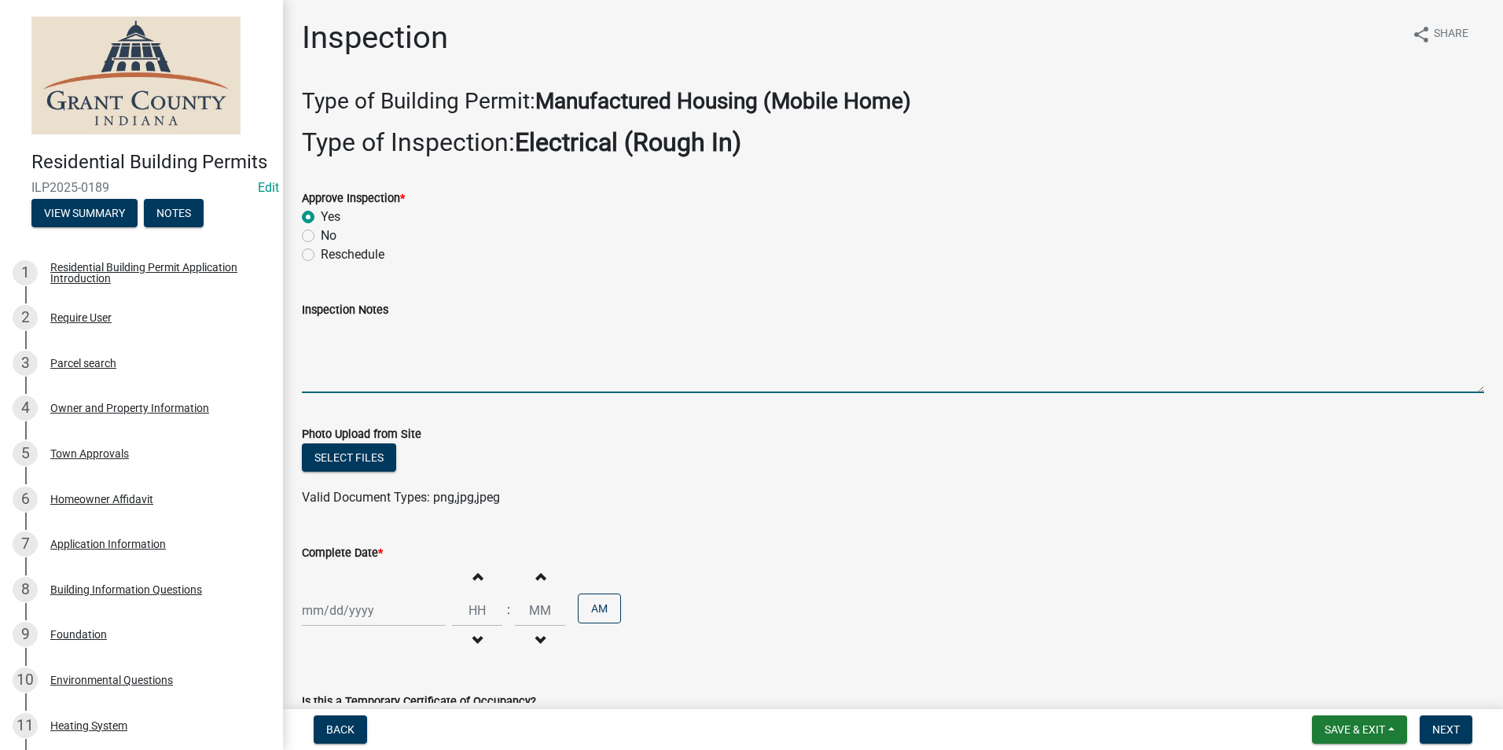
click at [327, 340] on textarea "Inspection Notes" at bounding box center [893, 356] width 1182 height 74
type textarea "Meter base disconnect combo. 2 ground rods with 1 continuous wire. AEP emailed."
click at [329, 614] on div at bounding box center [374, 610] width 144 height 32
select select "9"
select select "2025"
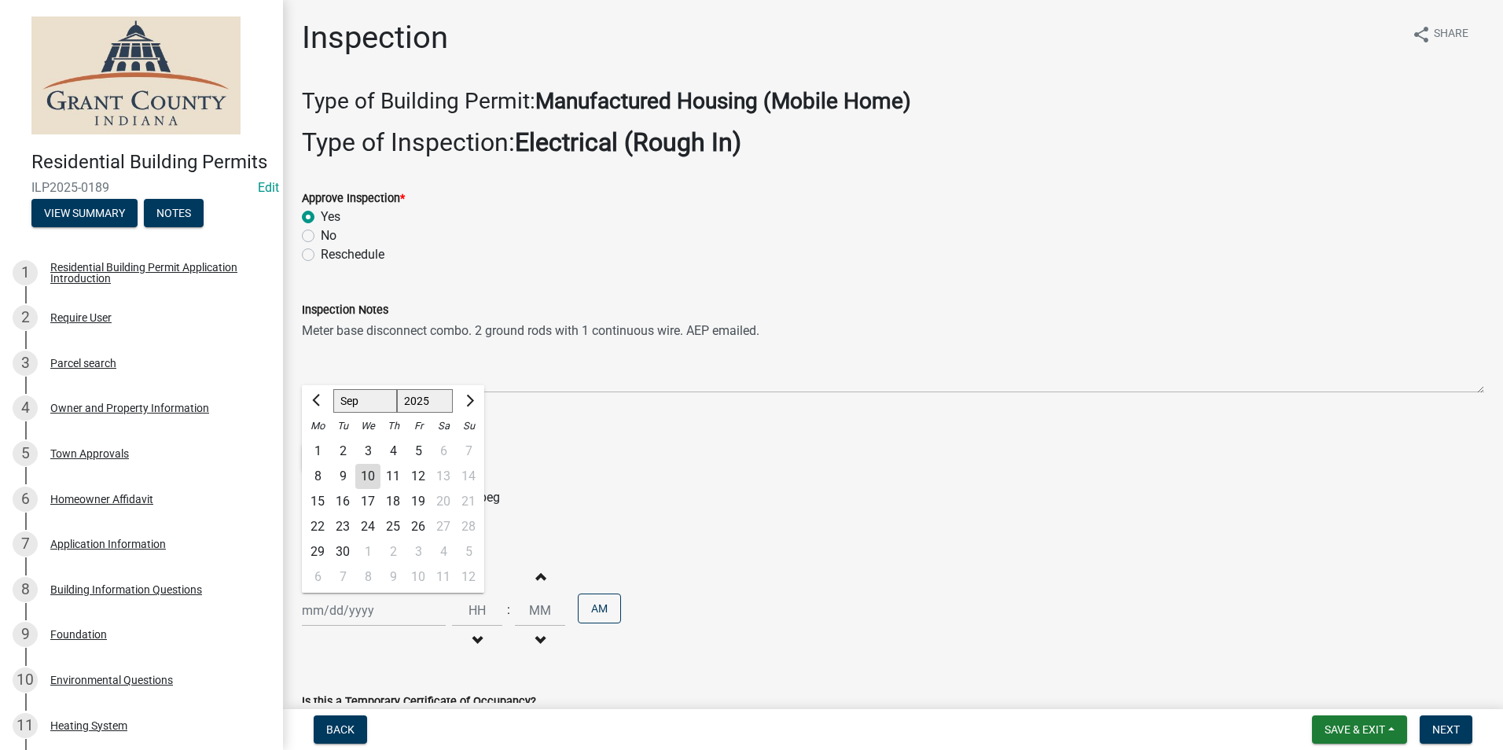
click at [316, 476] on div "8" at bounding box center [317, 476] width 25 height 25
type input "[DATE]"
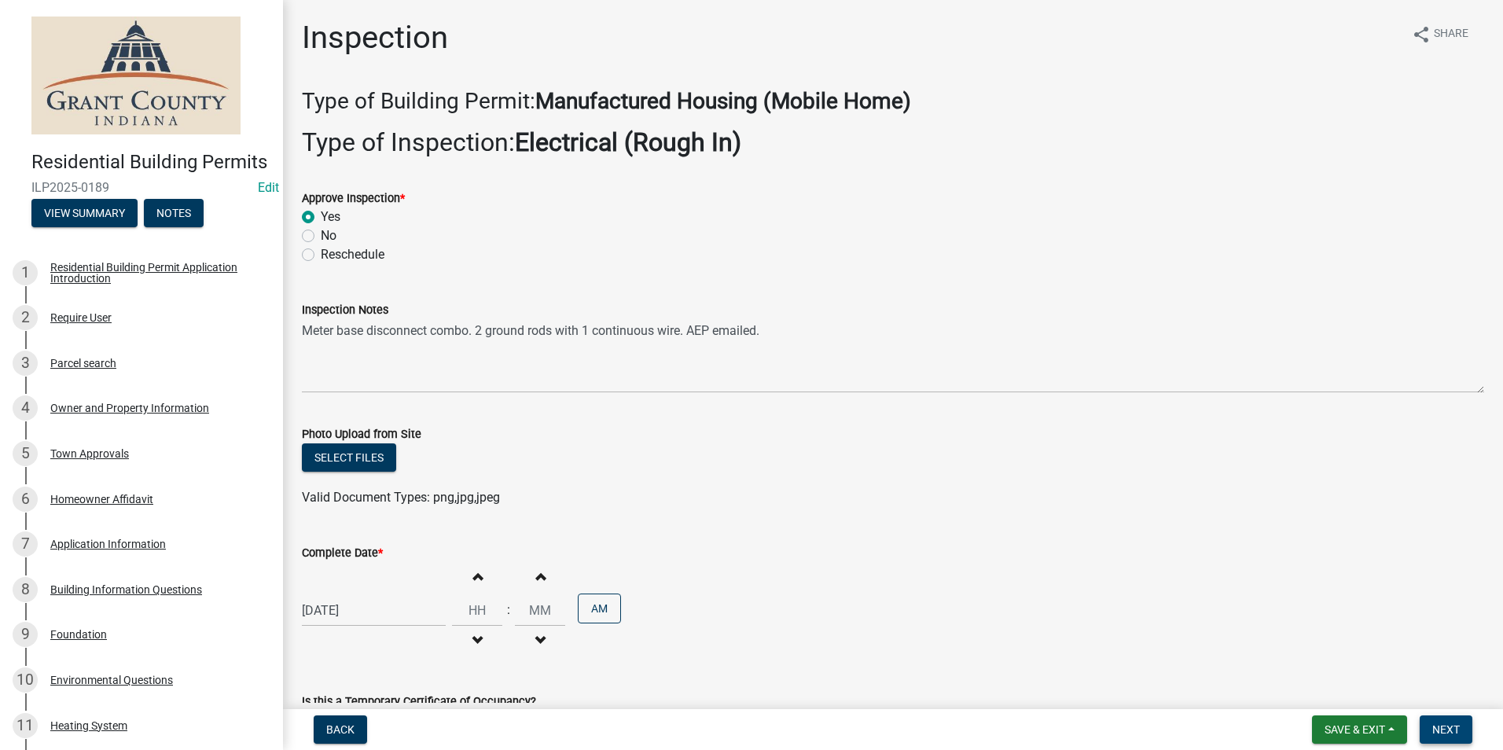
click at [1448, 727] on span "Next" at bounding box center [1446, 729] width 28 height 13
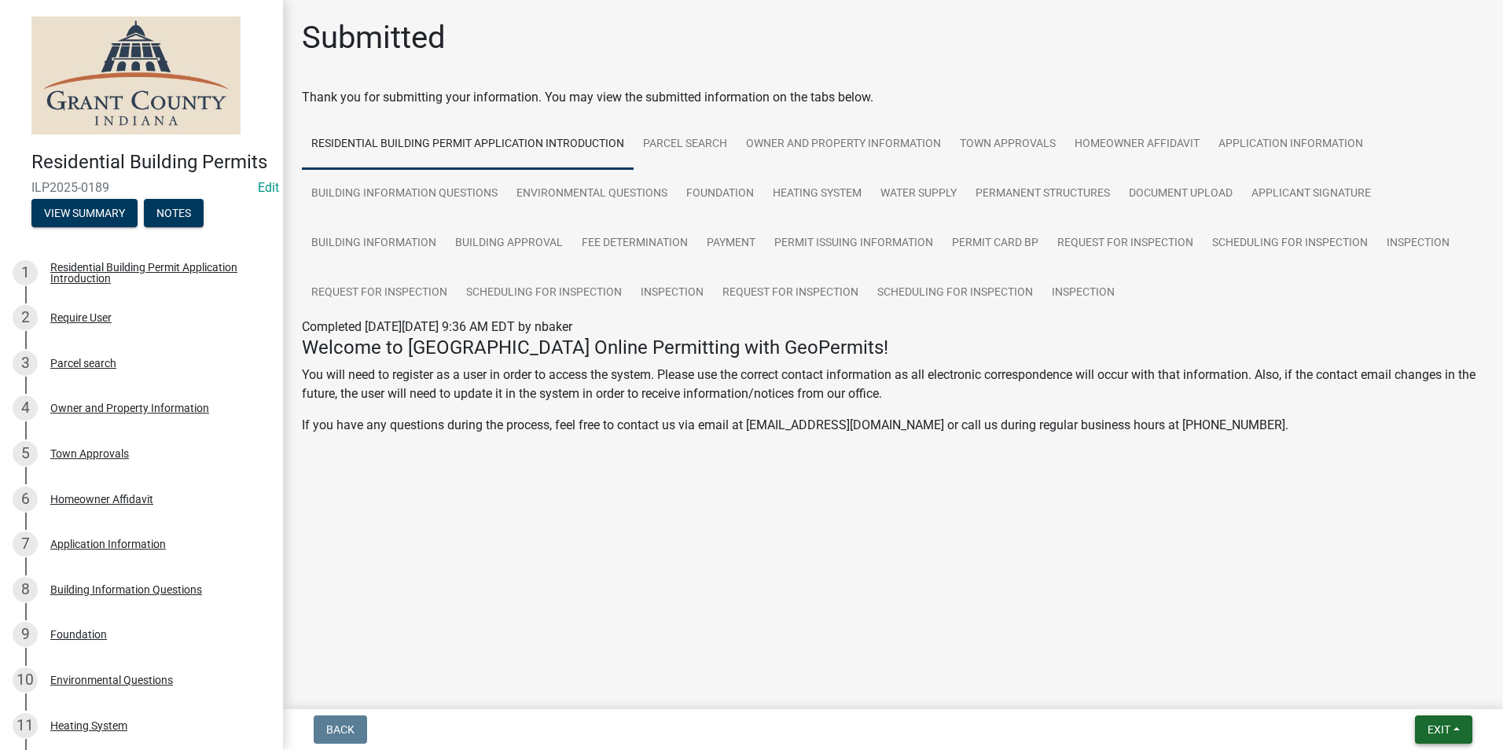
click at [1424, 724] on button "Exit" at bounding box center [1443, 729] width 57 height 28
click at [1416, 699] on button "Save & Exit" at bounding box center [1409, 689] width 126 height 38
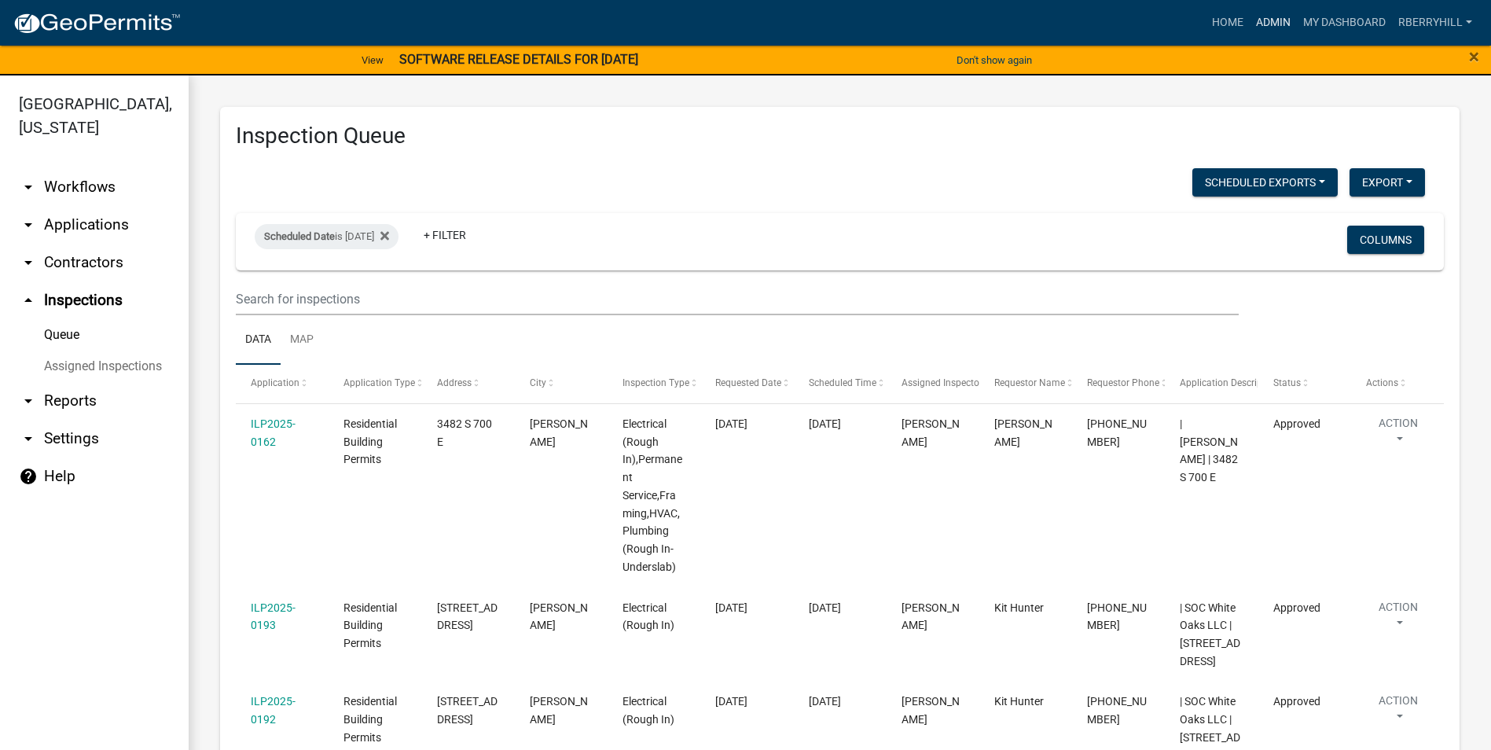
click at [1262, 23] on link "Admin" at bounding box center [1273, 23] width 47 height 30
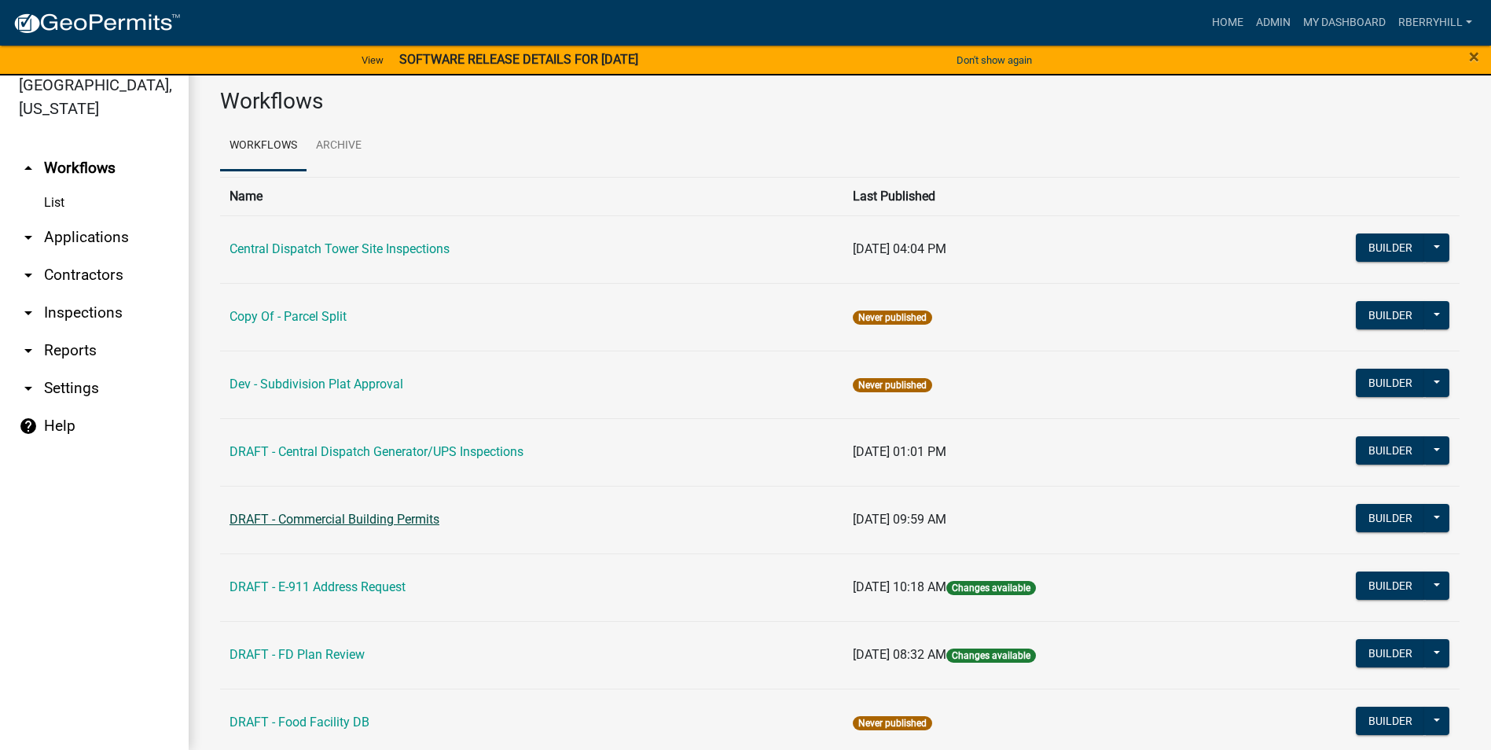
click at [374, 513] on link "DRAFT - Commercial Building Permits" at bounding box center [335, 519] width 210 height 15
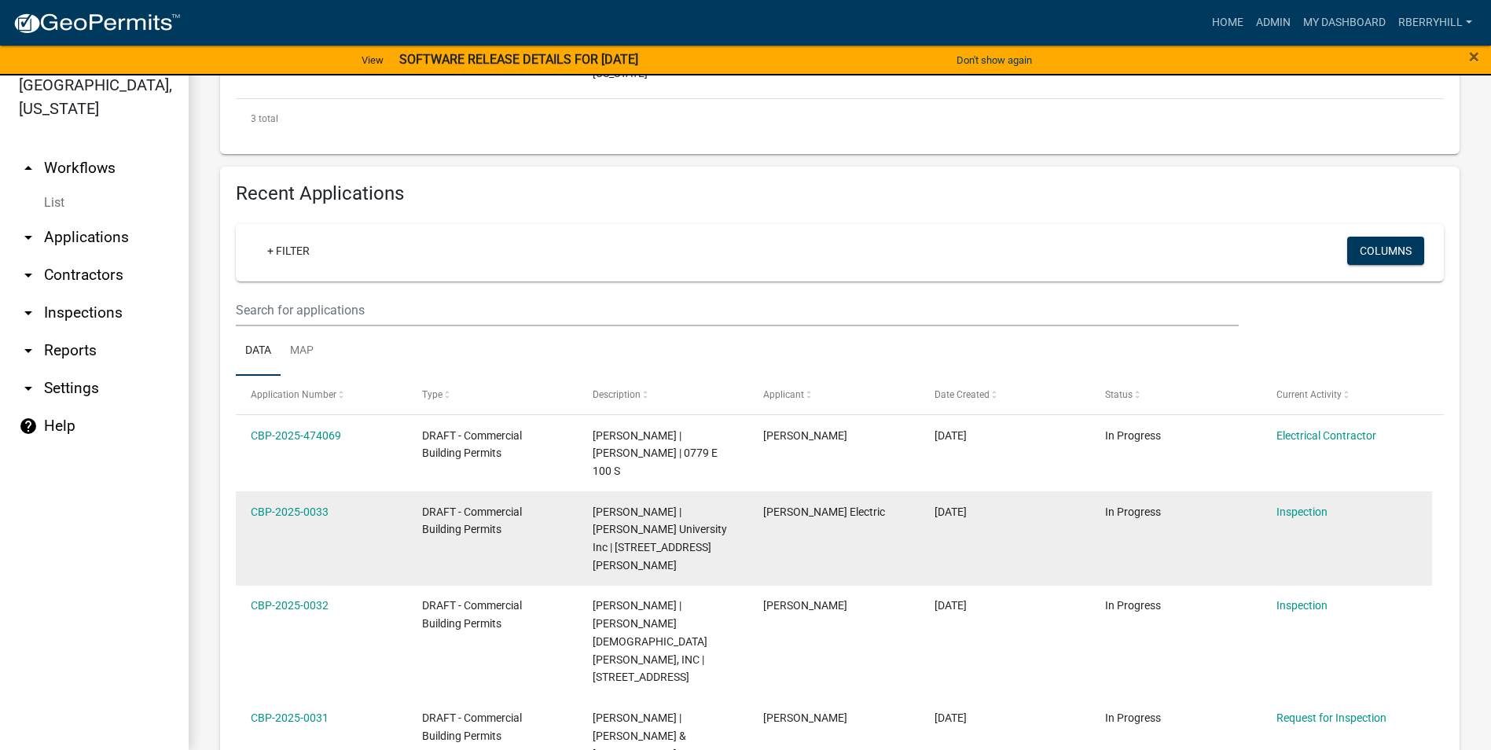
scroll to position [593, 0]
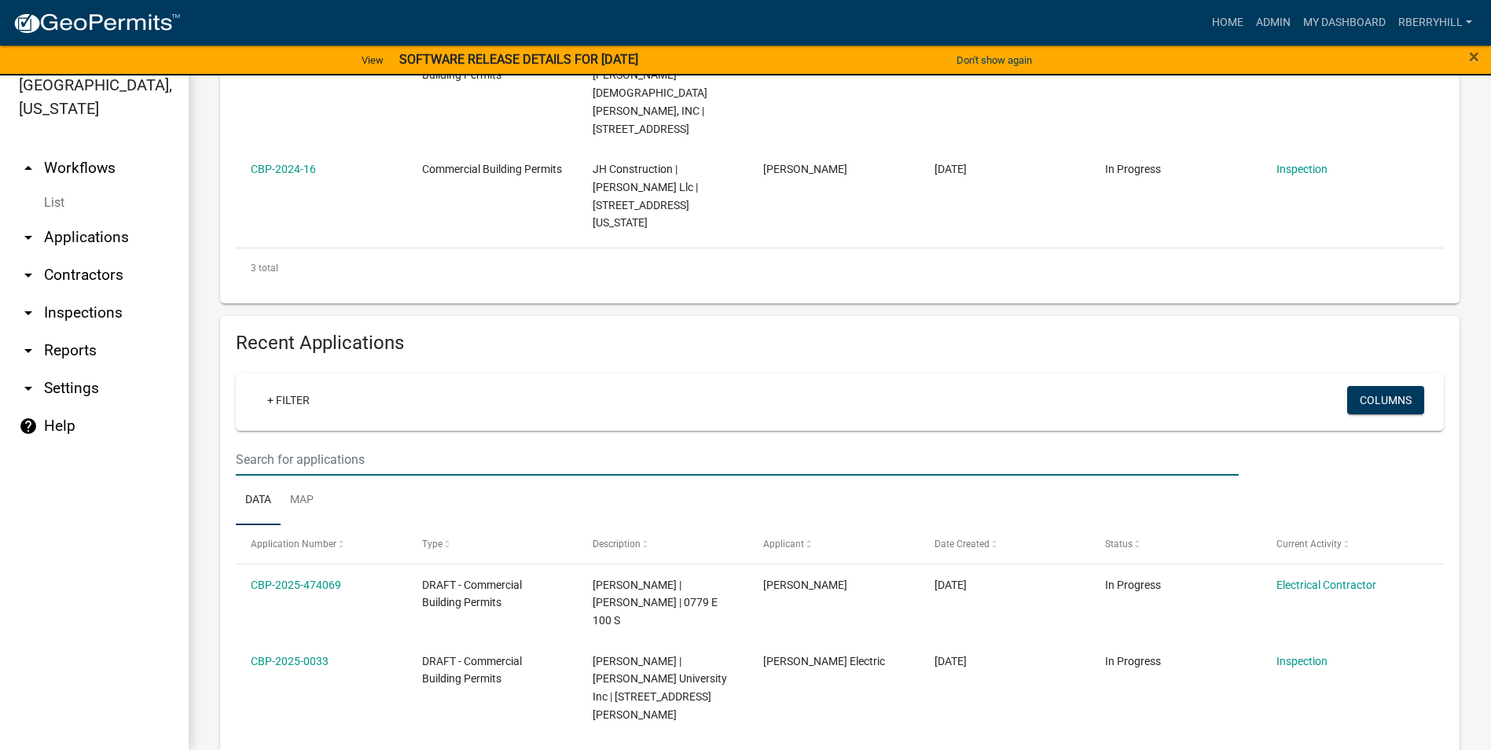
click at [249, 443] on input "text" at bounding box center [737, 459] width 1003 height 32
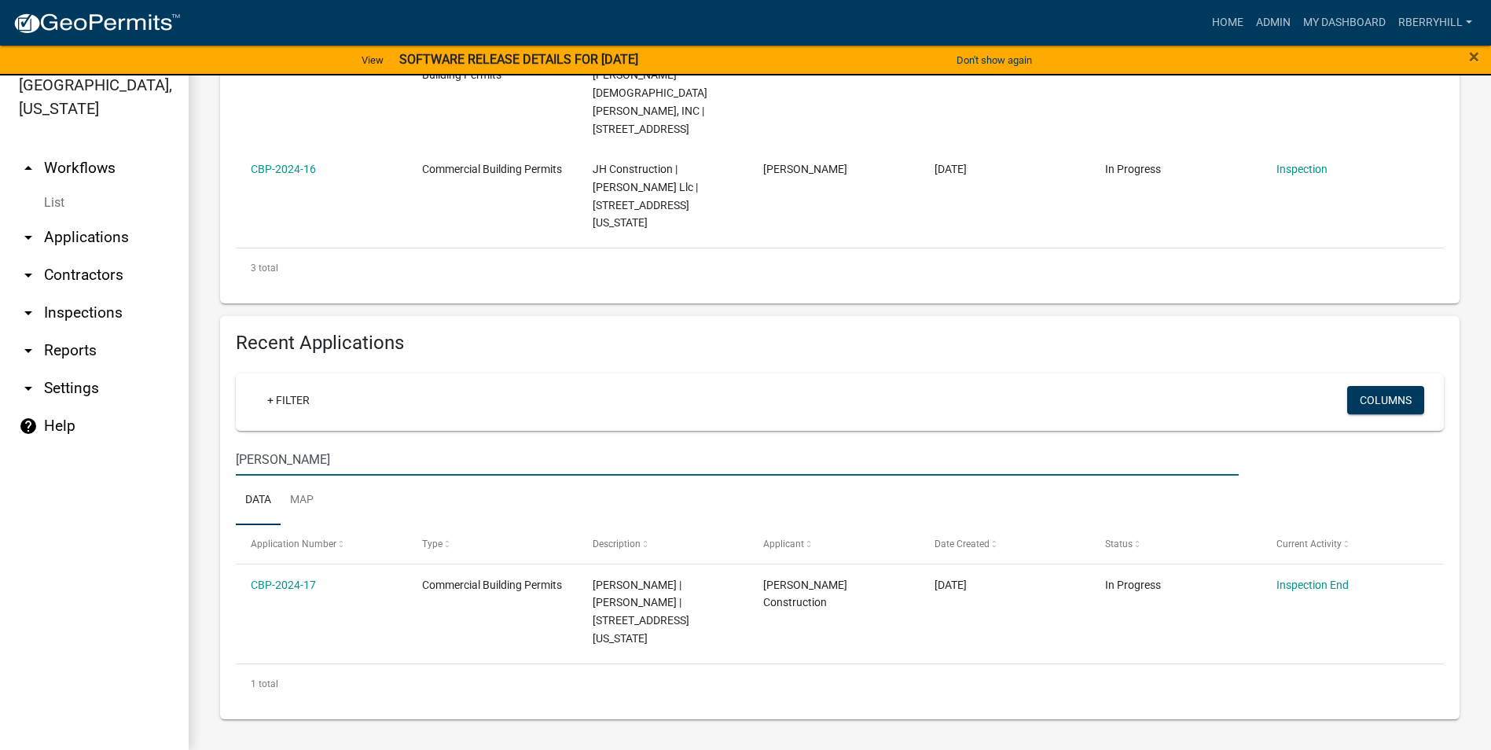
scroll to position [505, 0]
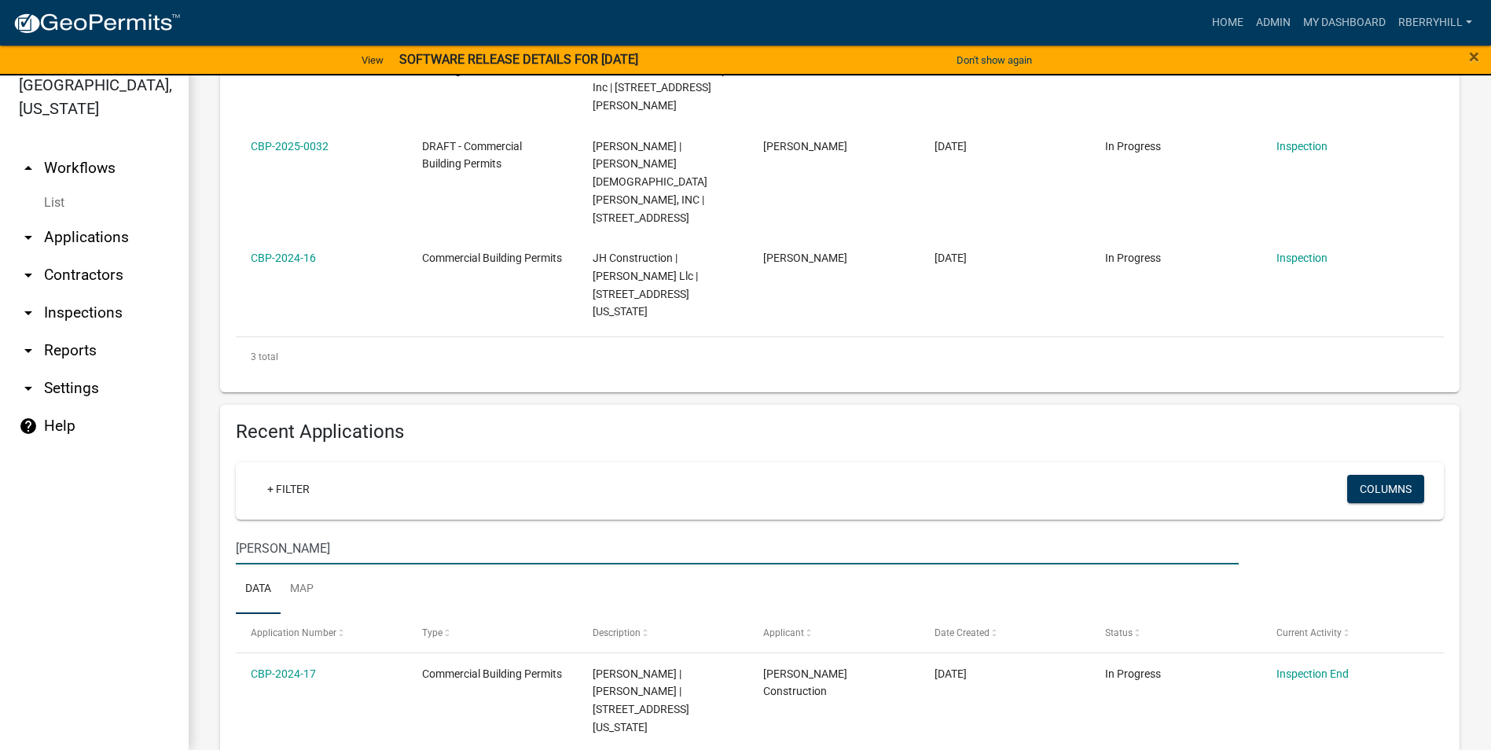
type input "Holter"
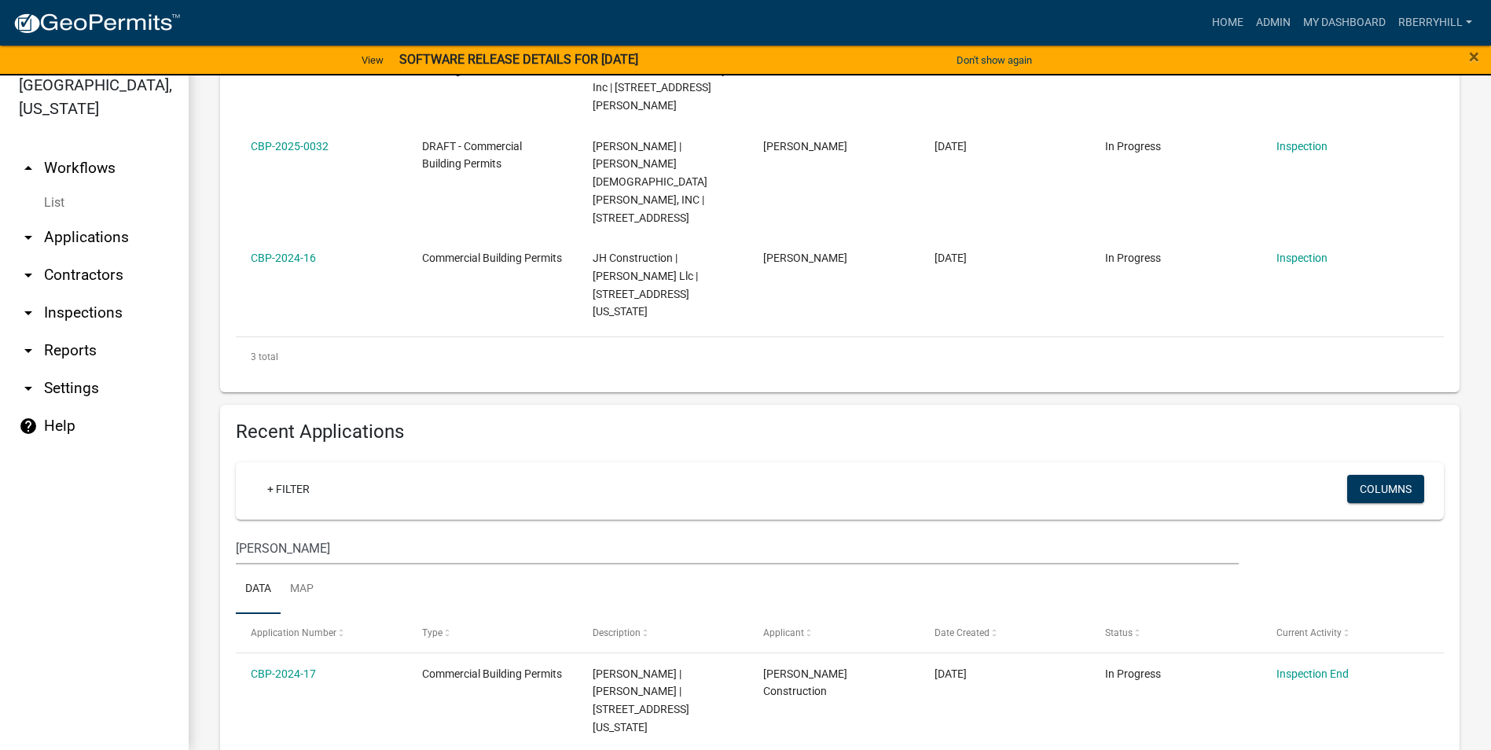
click at [87, 294] on link "arrow_drop_down Inspections" at bounding box center [94, 313] width 189 height 38
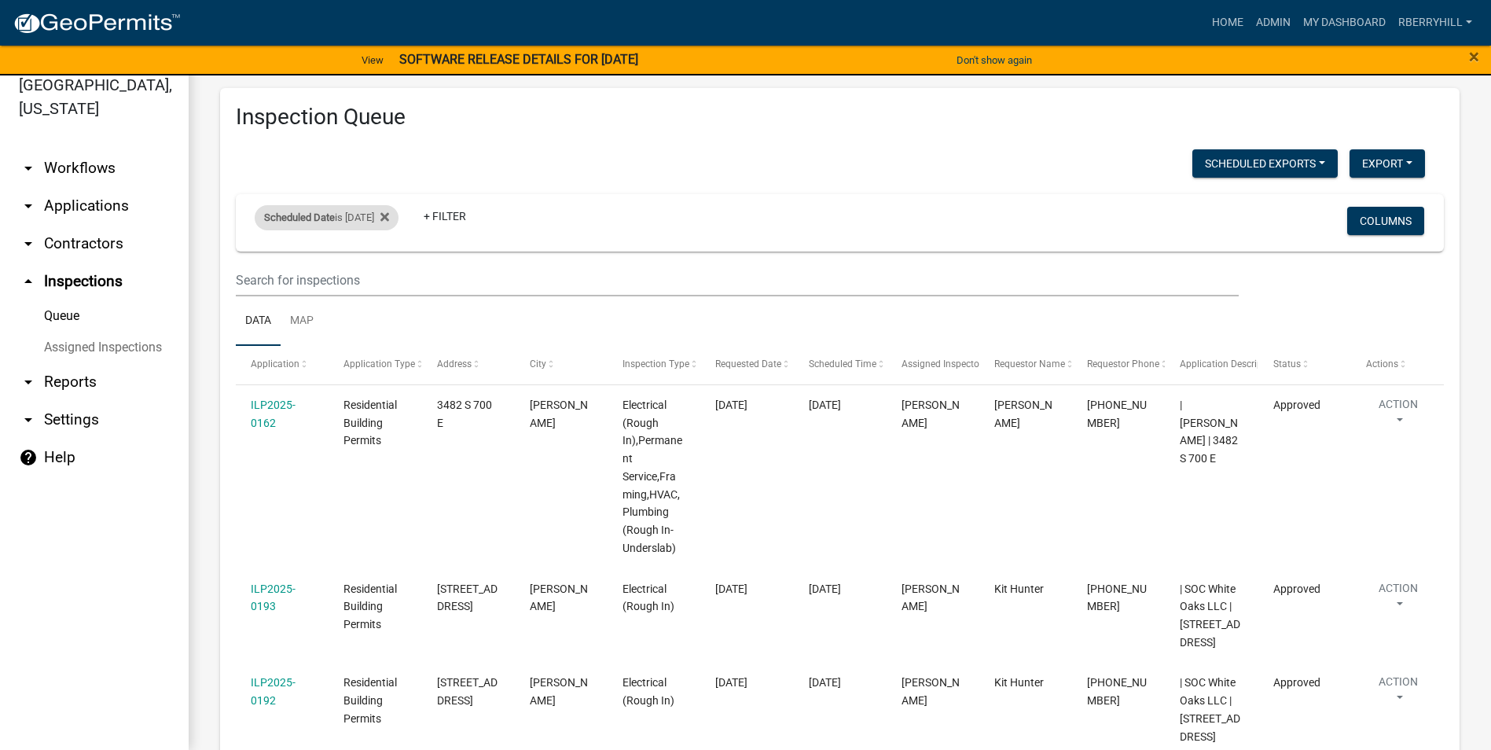
click at [358, 218] on div "Scheduled Date is 09/08/2025" at bounding box center [327, 217] width 144 height 25
click at [387, 277] on input "2025-09-08" at bounding box center [340, 276] width 110 height 32
type input "2025-09-10"
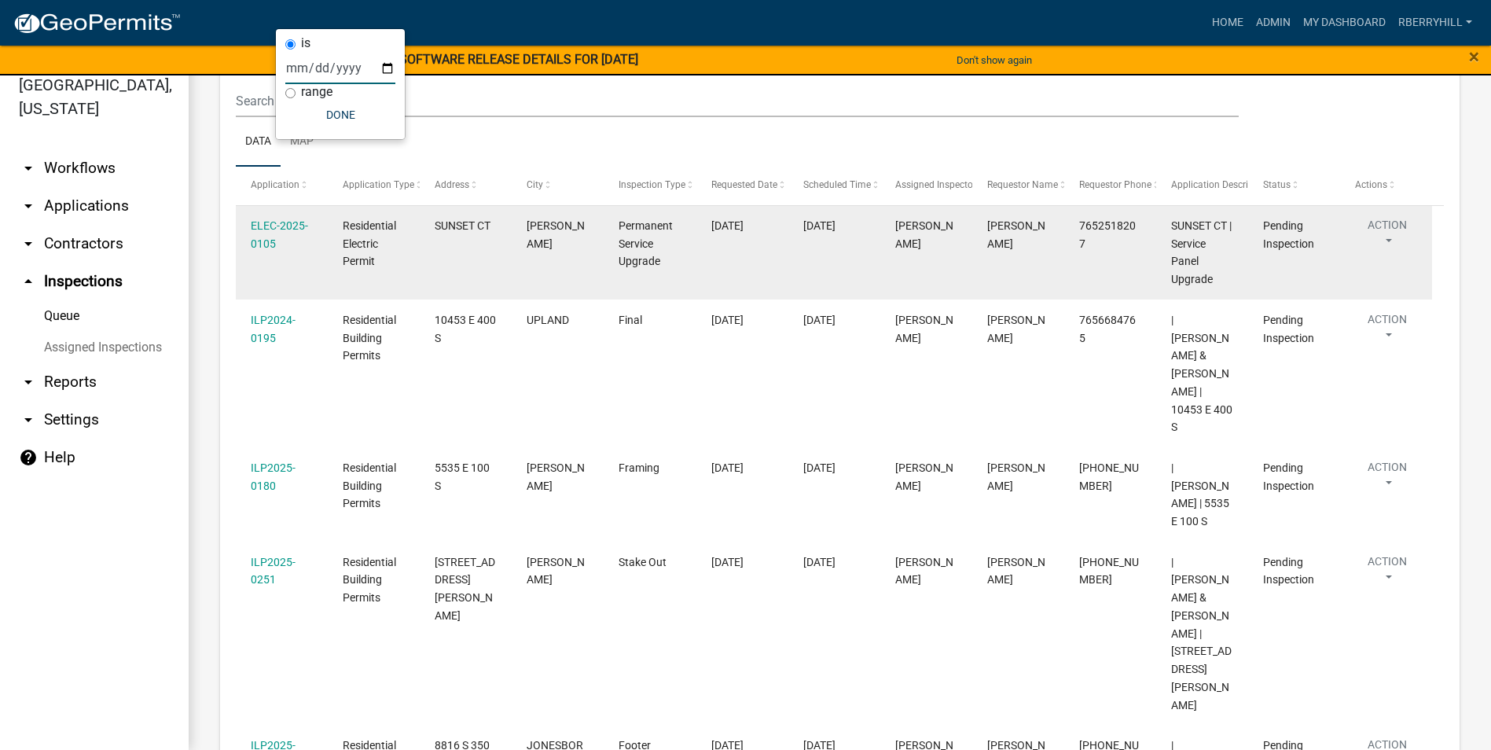
scroll to position [39, 0]
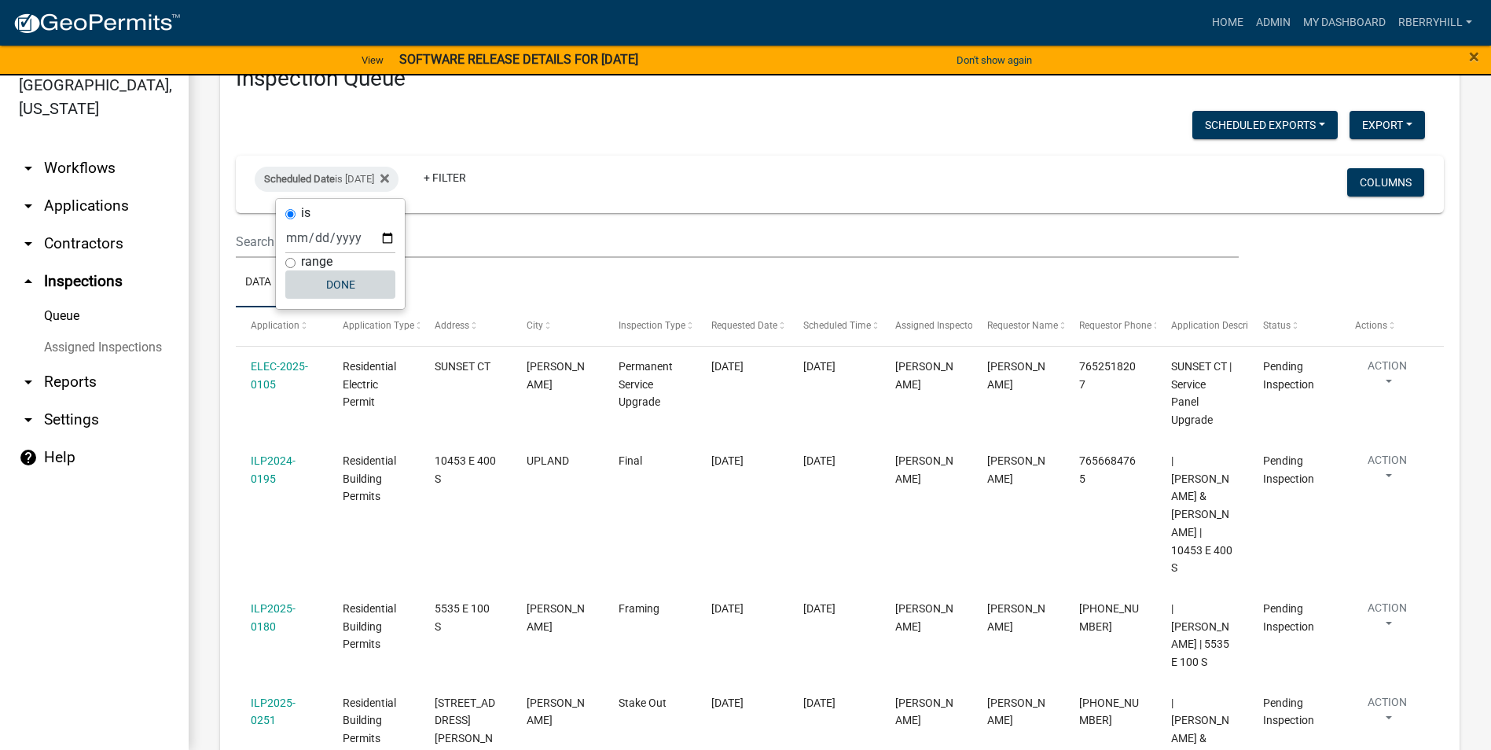
click at [337, 284] on button "Done" at bounding box center [340, 284] width 110 height 28
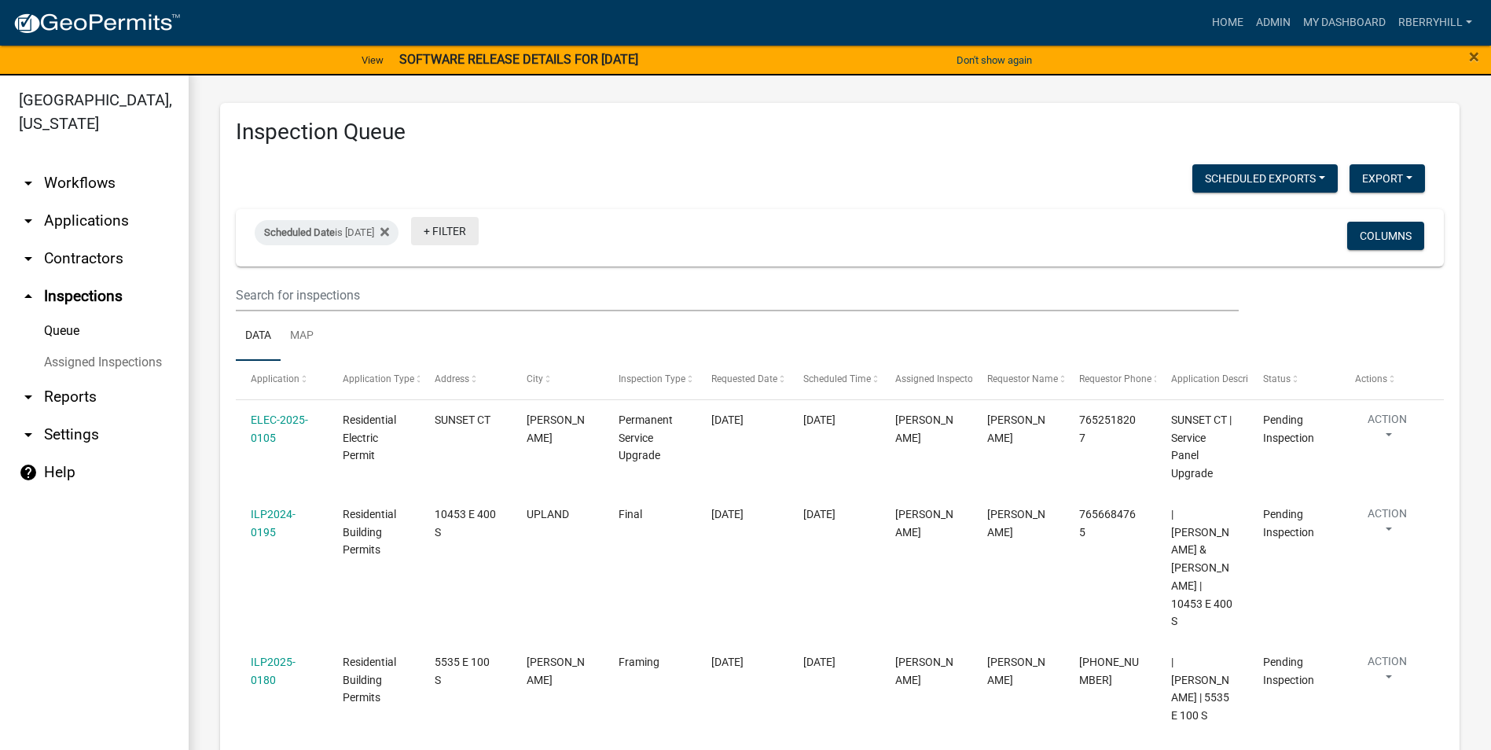
scroll to position [0, 0]
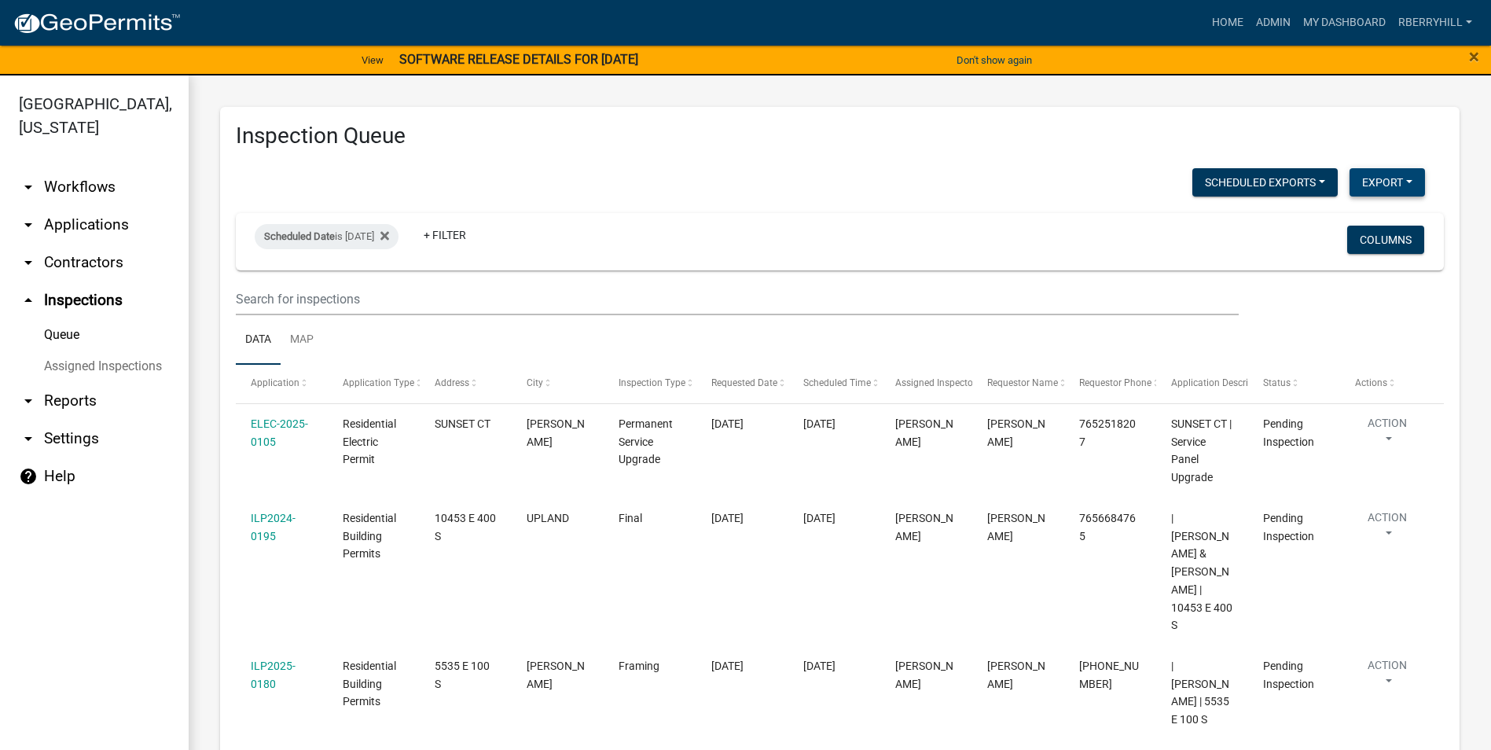
click at [1372, 188] on button "Export" at bounding box center [1387, 182] width 75 height 28
click at [1339, 222] on button "Excel Format (.xlsx)" at bounding box center [1351, 223] width 147 height 38
